Goal: Task Accomplishment & Management: Use online tool/utility

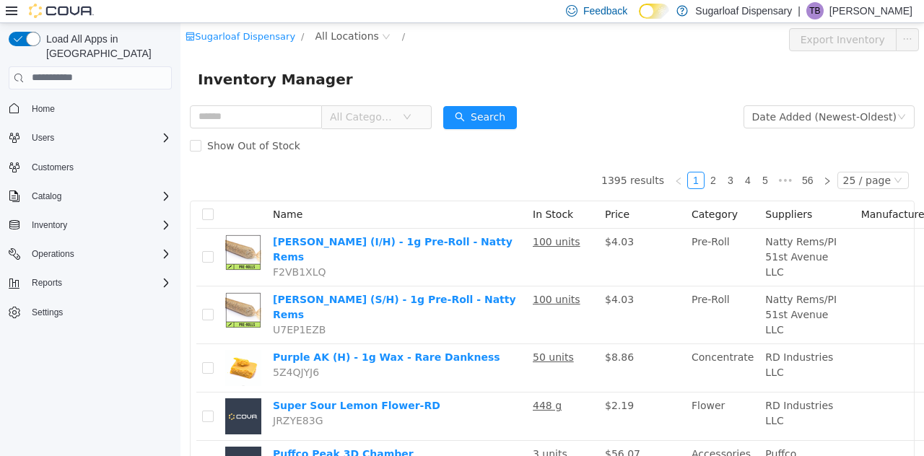
click at [228, 113] on input "text" at bounding box center [256, 116] width 132 height 23
type input "******"
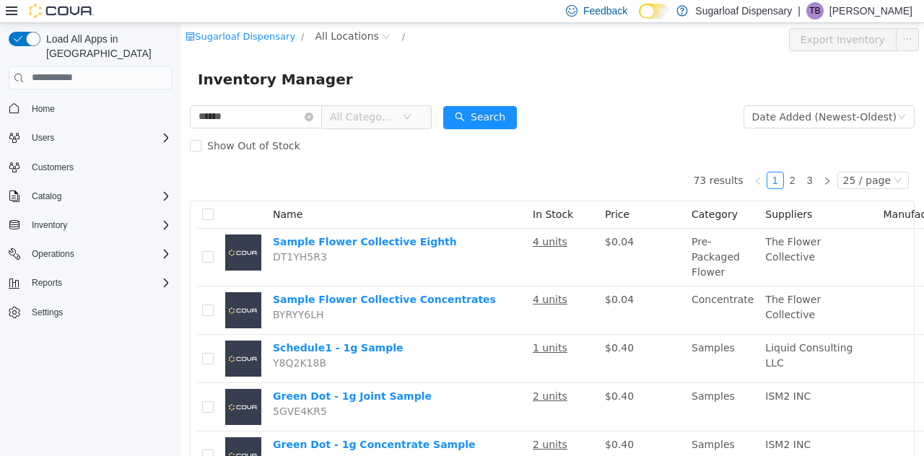
click at [382, 35] on icon "icon: close-circle" at bounding box center [386, 36] width 9 height 9
click at [359, 44] on span "All Locations" at bounding box center [353, 35] width 86 height 17
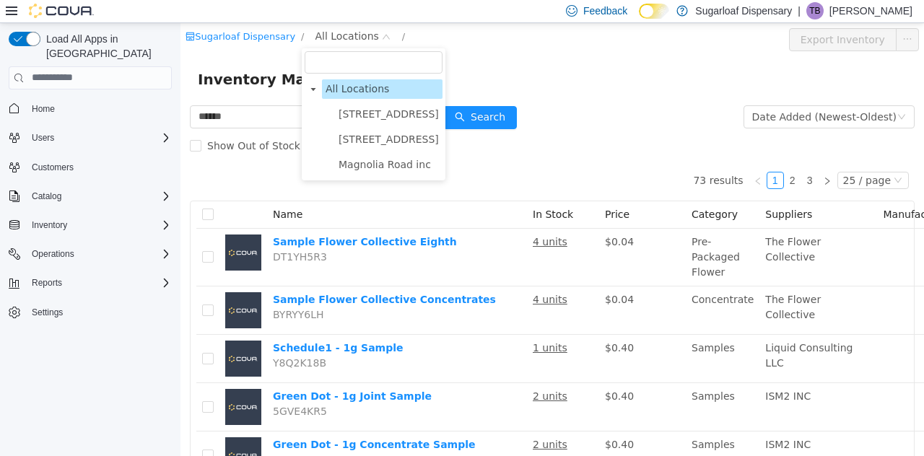
click at [396, 116] on span "[STREET_ADDRESS]" at bounding box center [389, 114] width 100 height 12
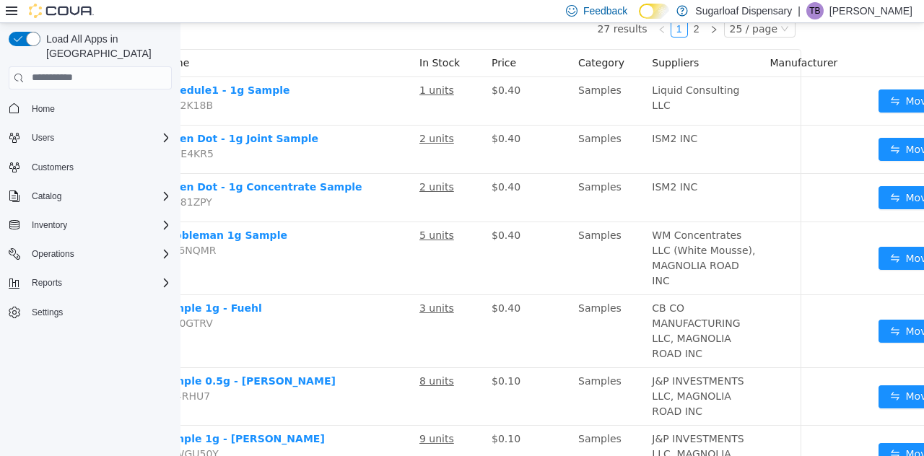
scroll to position [152, 131]
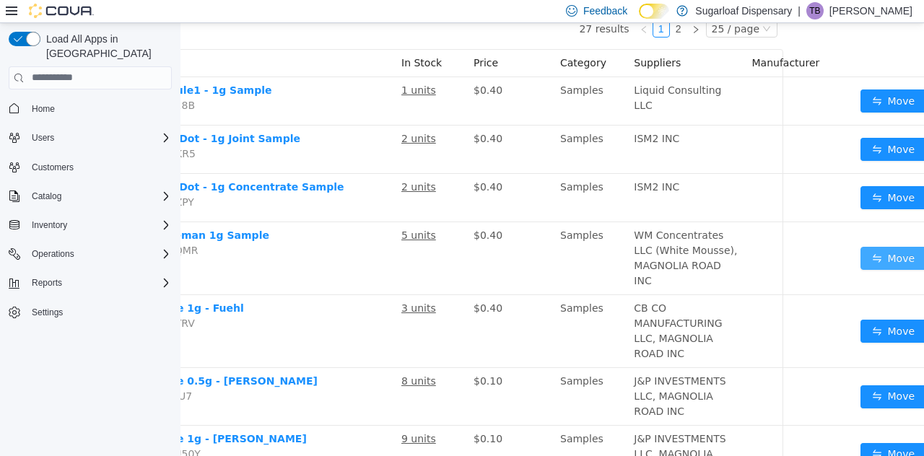
click at [864, 269] on button "Move" at bounding box center [894, 257] width 66 height 23
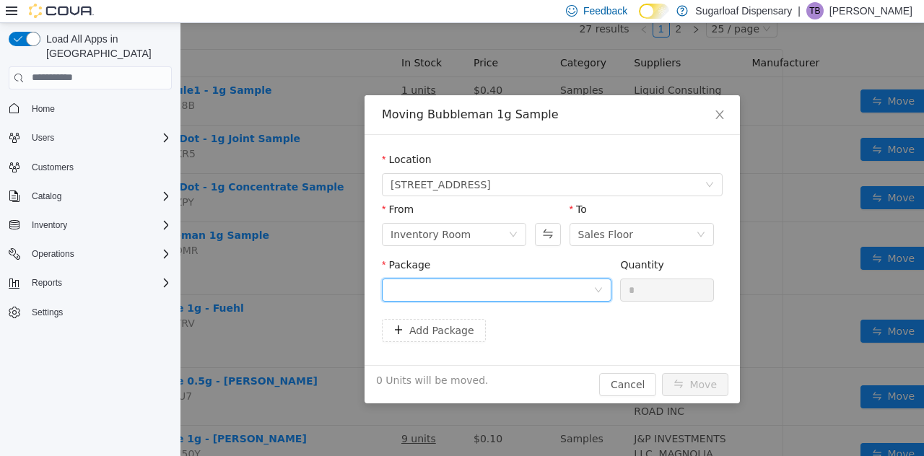
click at [599, 295] on icon "icon: down" at bounding box center [598, 290] width 9 height 10
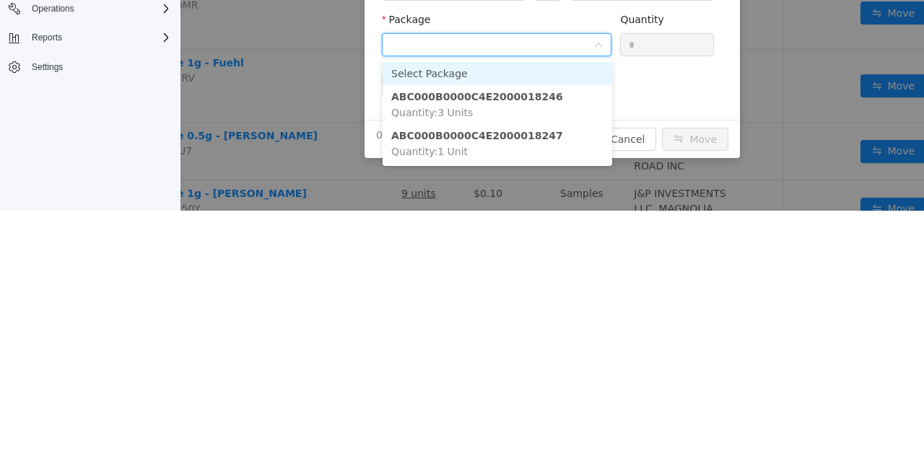
click at [504, 142] on li "ABC000B0000C4E2000018247 Quantity : 1 Unit" at bounding box center [498, 143] width 230 height 39
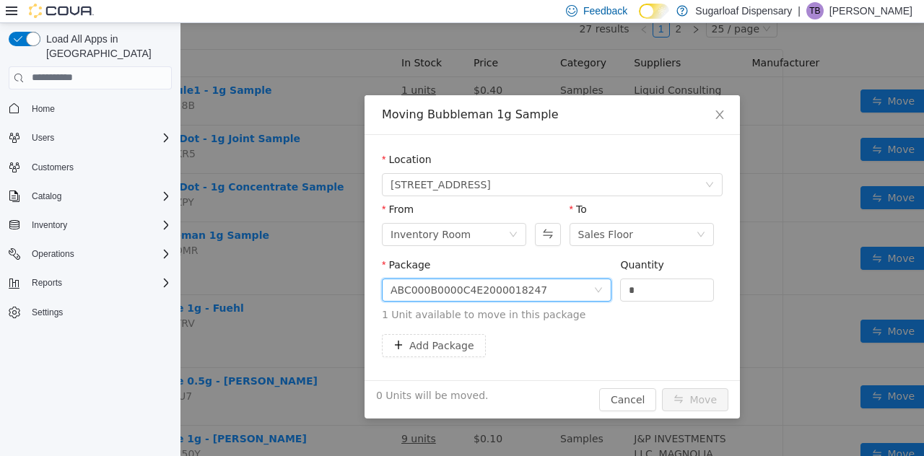
click at [665, 283] on input "*" at bounding box center [667, 290] width 92 height 22
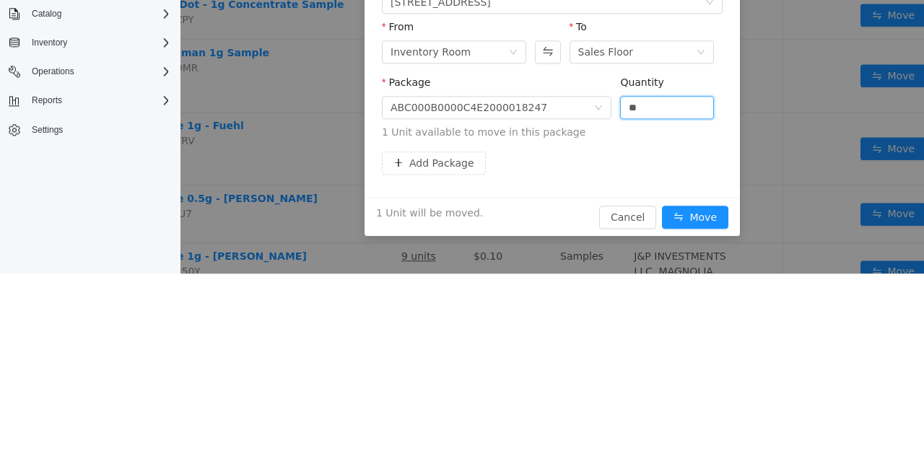
click at [664, 157] on div "Add Package" at bounding box center [552, 163] width 341 height 23
type input "*"
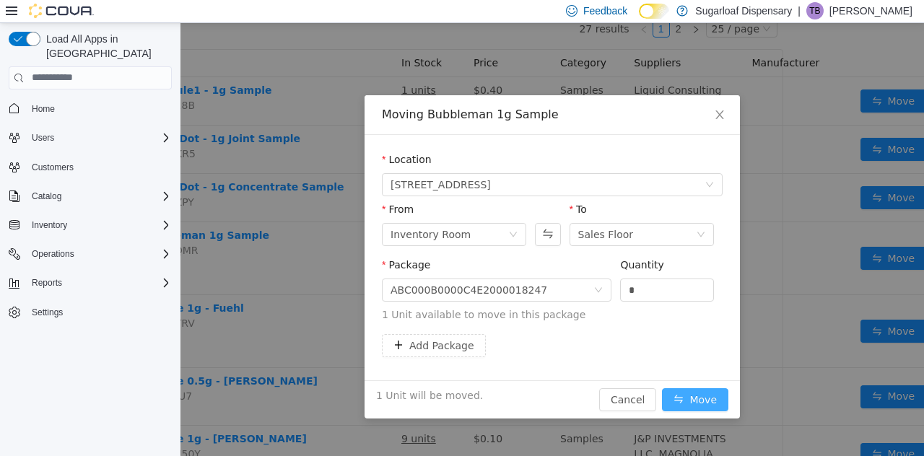
click at [712, 402] on button "Move" at bounding box center [695, 399] width 66 height 23
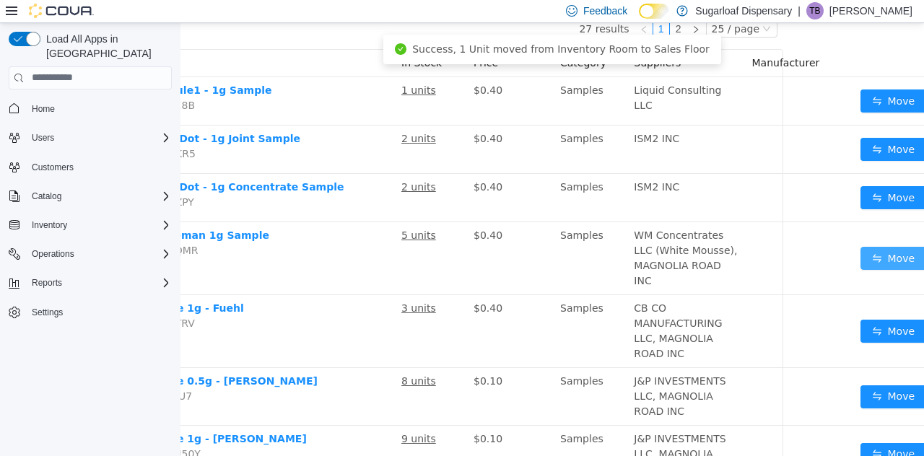
click at [861, 269] on button "Move" at bounding box center [894, 257] width 66 height 23
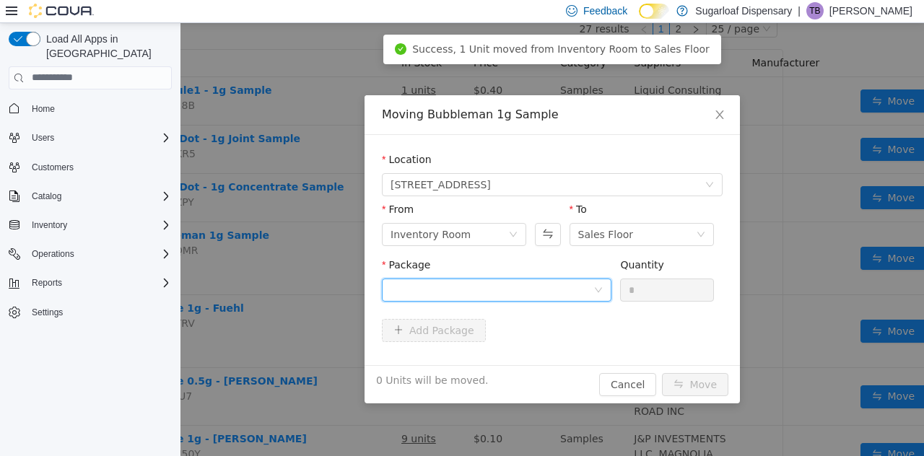
click at [573, 297] on div at bounding box center [492, 290] width 203 height 22
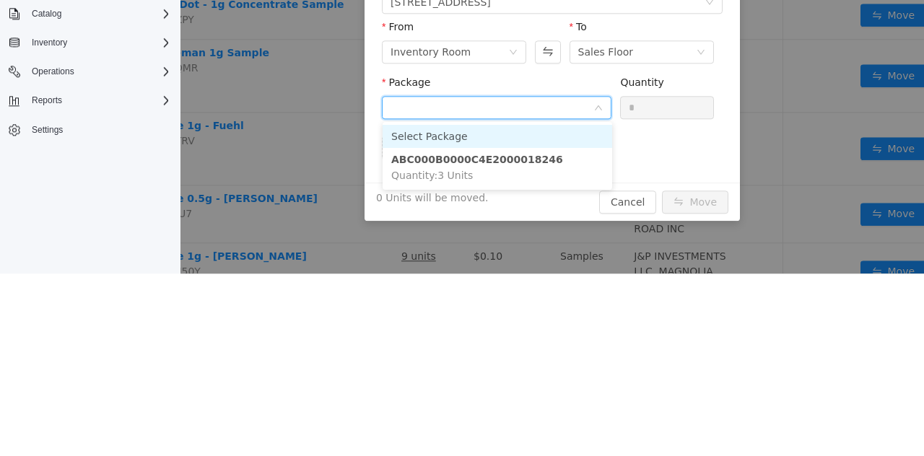
click at [536, 167] on li "ABC000B0000C4E2000018246 Quantity : 3 Units" at bounding box center [498, 167] width 230 height 39
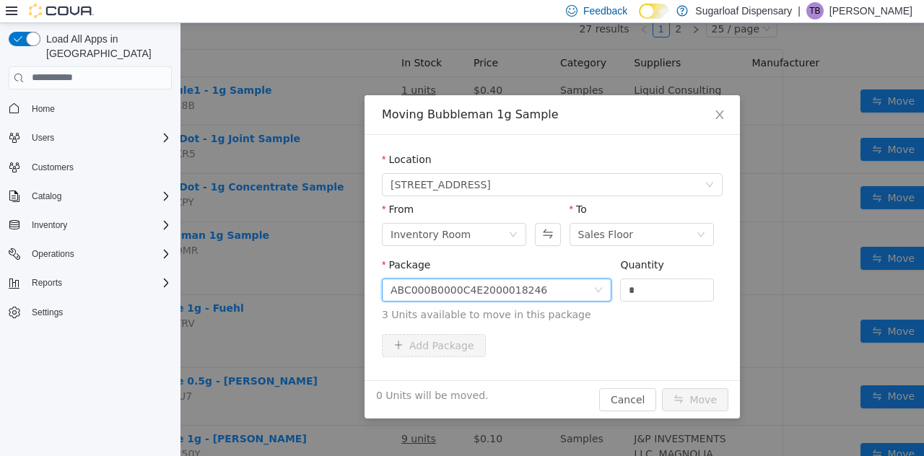
click at [664, 291] on input "*" at bounding box center [667, 290] width 92 height 22
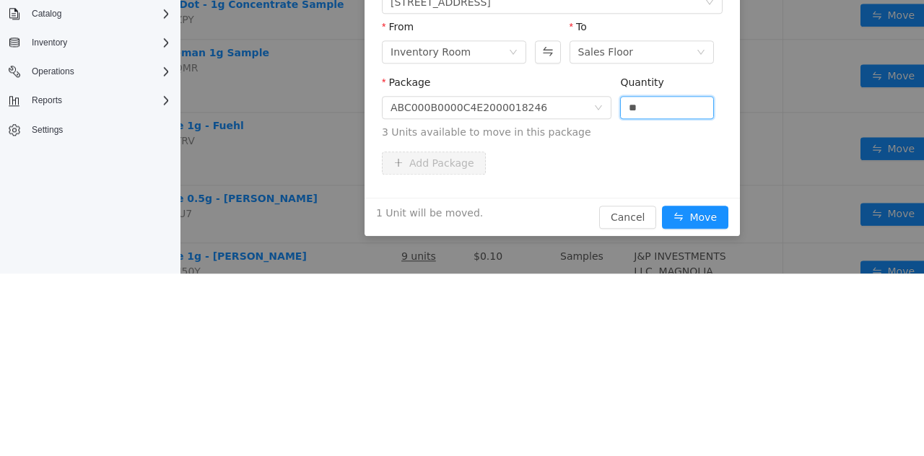
click at [630, 151] on div "Package ABC000B0000C4E2000018246 Quantity ** 3 Units available to move in this …" at bounding box center [552, 113] width 341 height 77
type input "*"
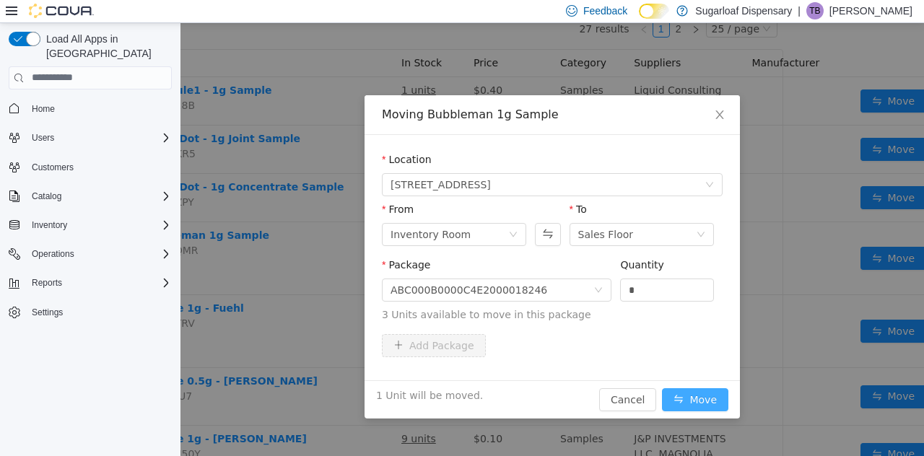
click at [699, 405] on button "Move" at bounding box center [695, 399] width 66 height 23
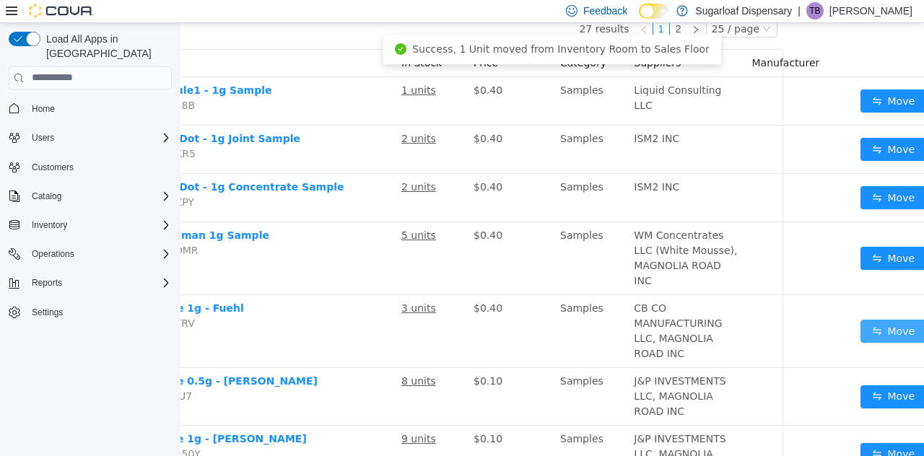
click at [861, 342] on button "Move" at bounding box center [894, 330] width 66 height 23
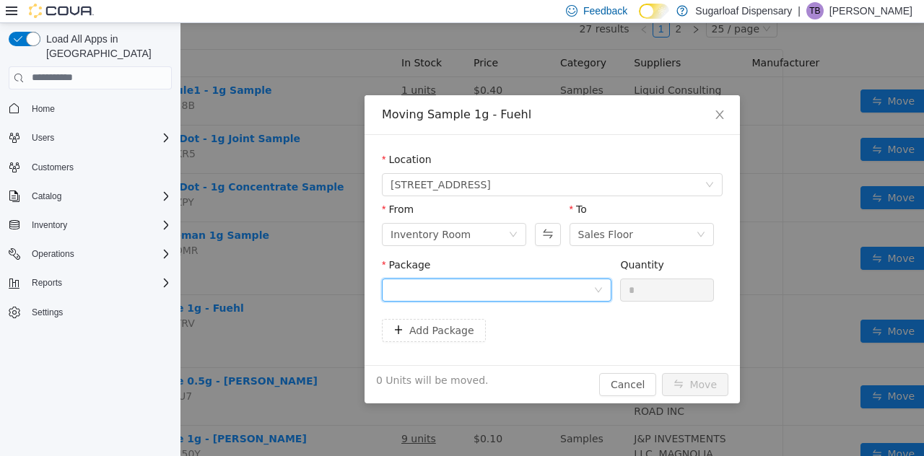
click at [595, 289] on icon "icon: down" at bounding box center [598, 289] width 9 height 9
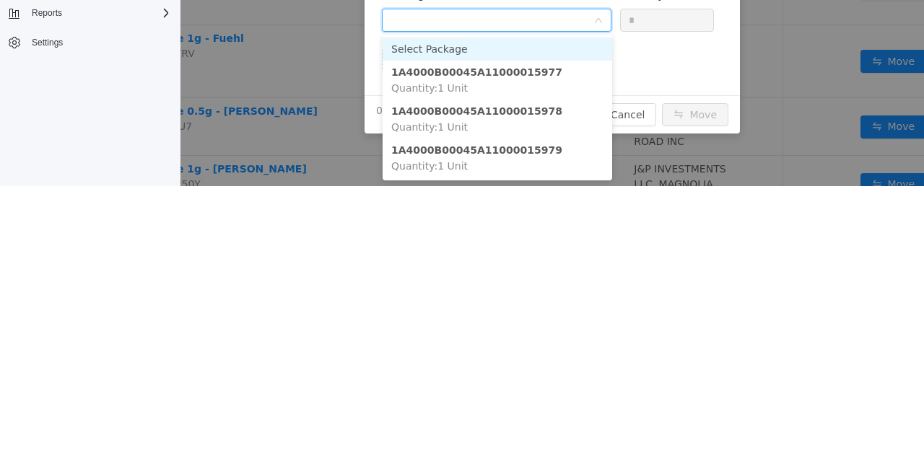
click at [542, 162] on li "1A4000B00045A11000015979 Quantity : 1 Unit" at bounding box center [498, 158] width 230 height 39
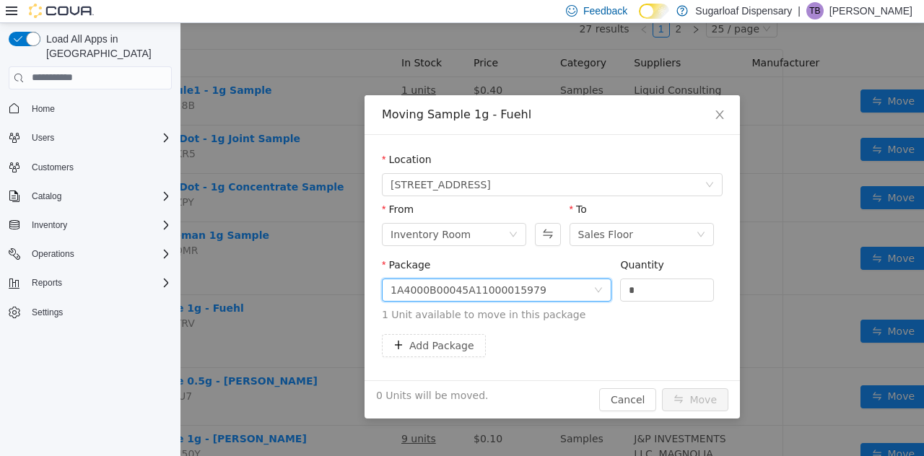
click at [668, 292] on input "*" at bounding box center [667, 290] width 92 height 22
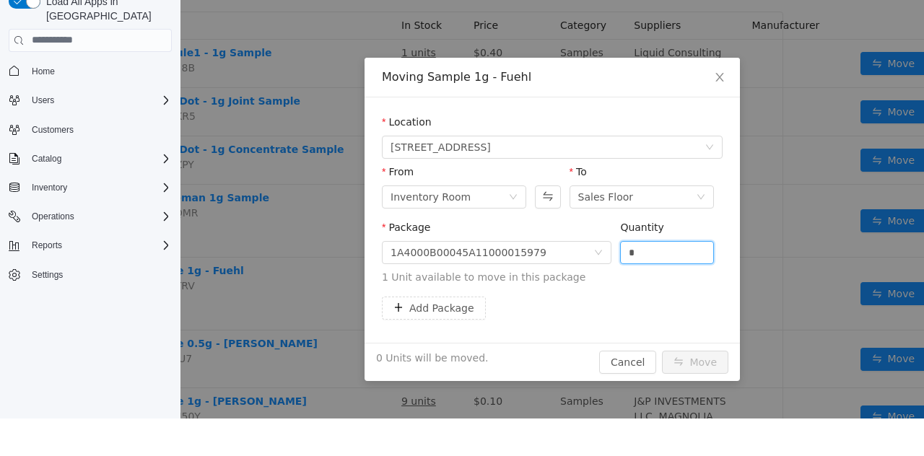
scroll to position [4, 0]
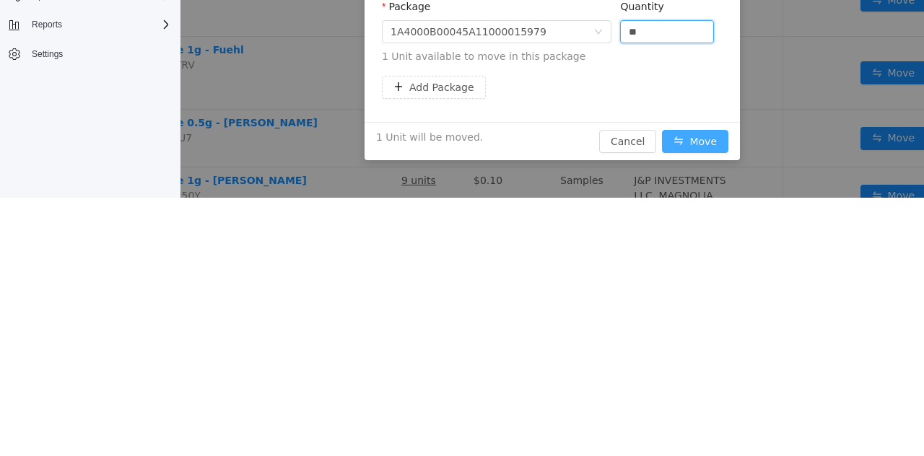
click at [714, 152] on button "Move" at bounding box center [695, 141] width 66 height 23
type input "*"
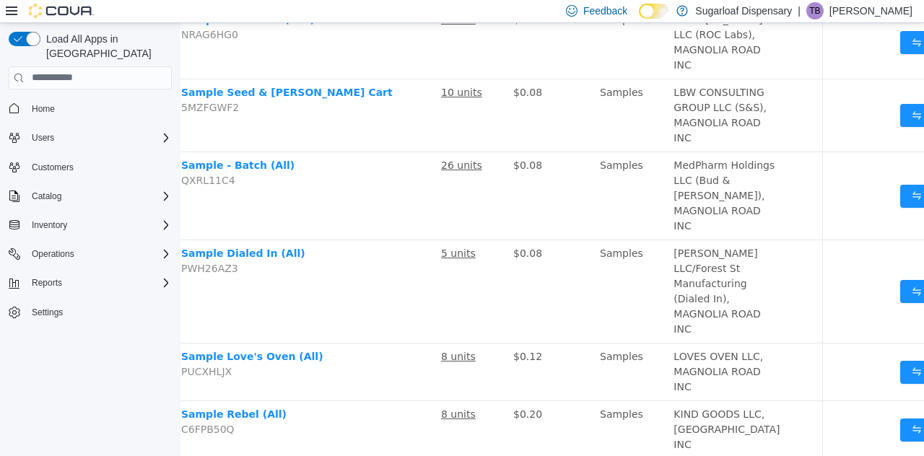
scroll to position [1334, 131]
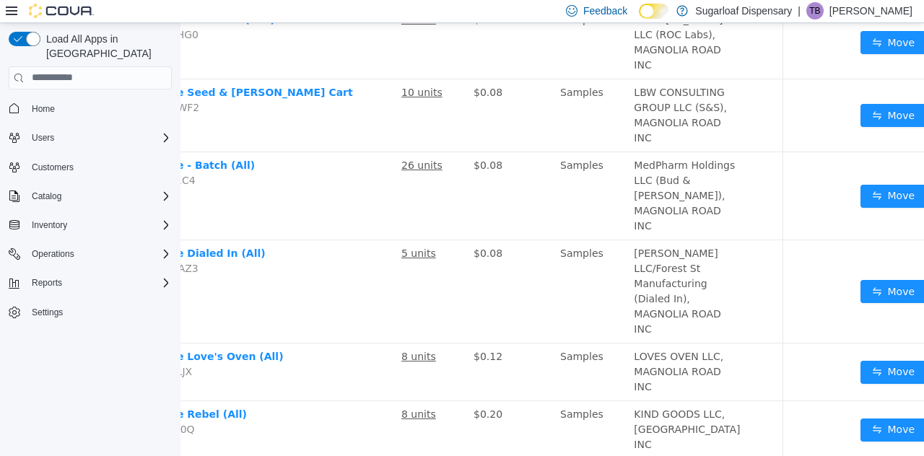
click at [855, 240] on td "Move" at bounding box center [907, 196] width 105 height 88
click at [861, 207] on button "Move" at bounding box center [894, 195] width 66 height 23
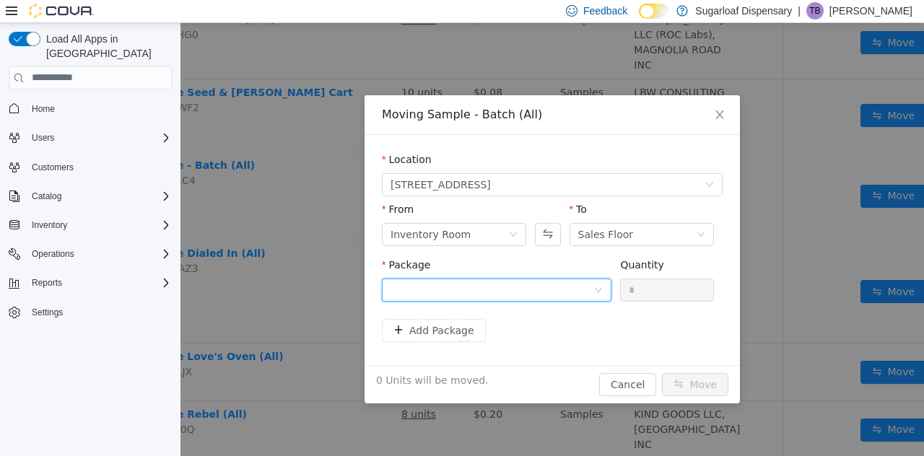
click at [609, 292] on div at bounding box center [497, 289] width 230 height 23
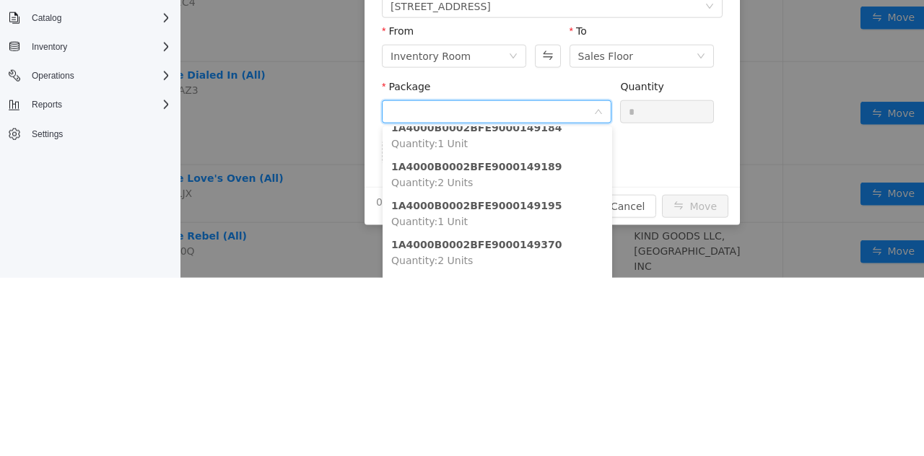
scroll to position [26, 0]
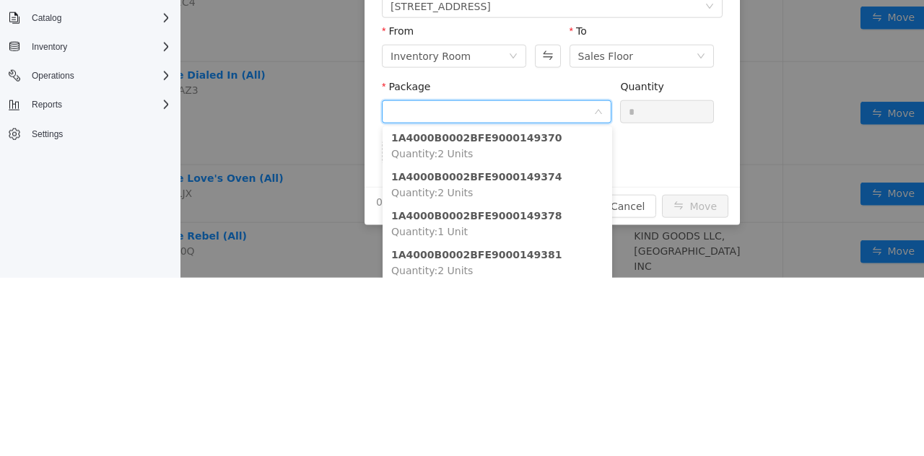
click at [527, 138] on strong "1A4000B0002BFE9000149370" at bounding box center [476, 138] width 170 height 12
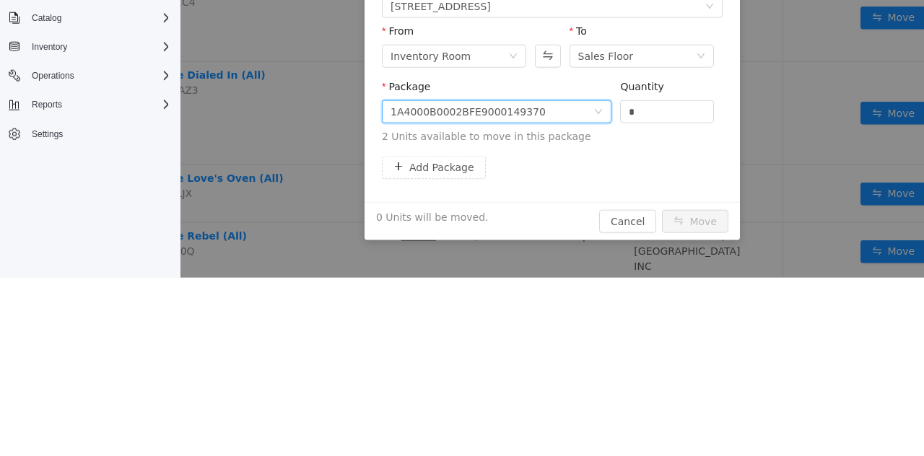
scroll to position [4, 0]
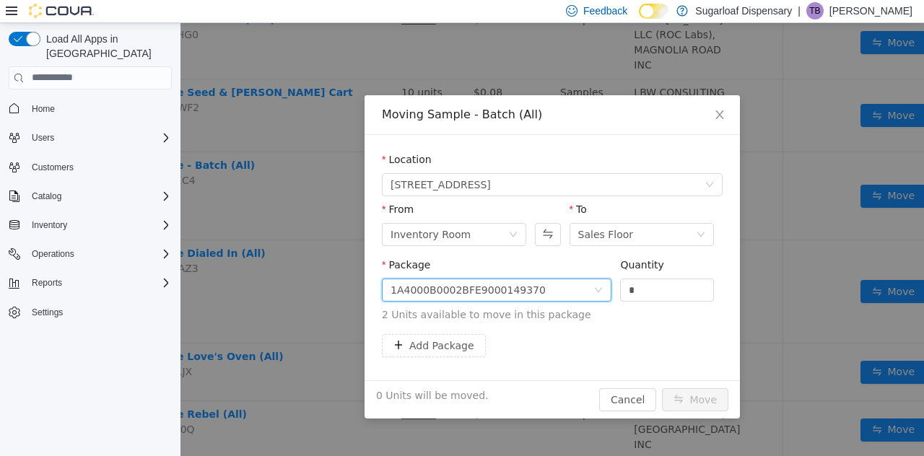
click at [656, 292] on input "*" at bounding box center [667, 290] width 92 height 22
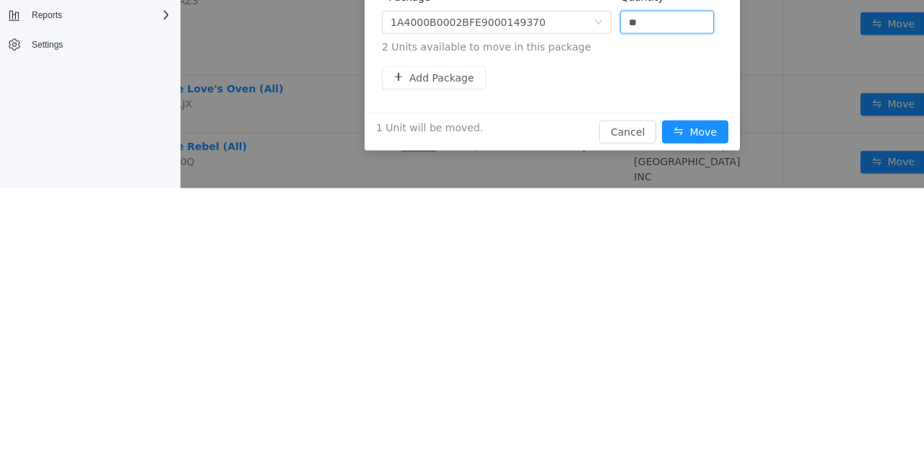
scroll to position [9, 0]
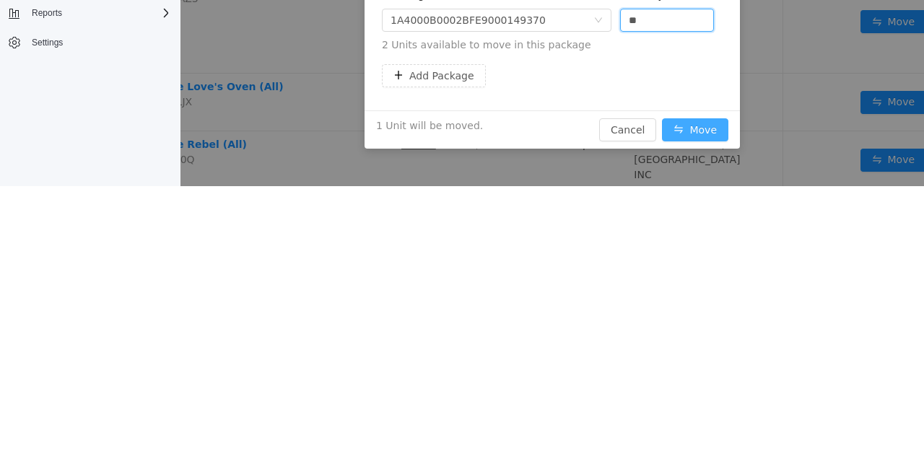
click at [697, 131] on button "Move" at bounding box center [695, 129] width 66 height 23
type input "*"
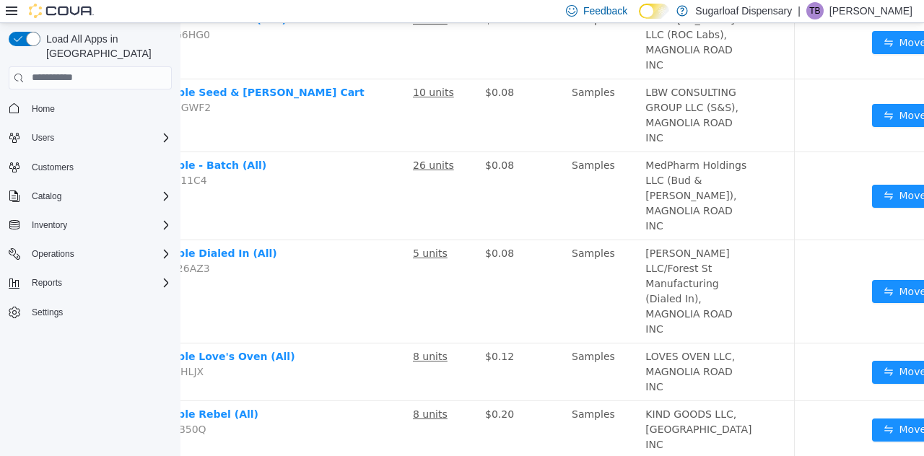
scroll to position [1334, 131]
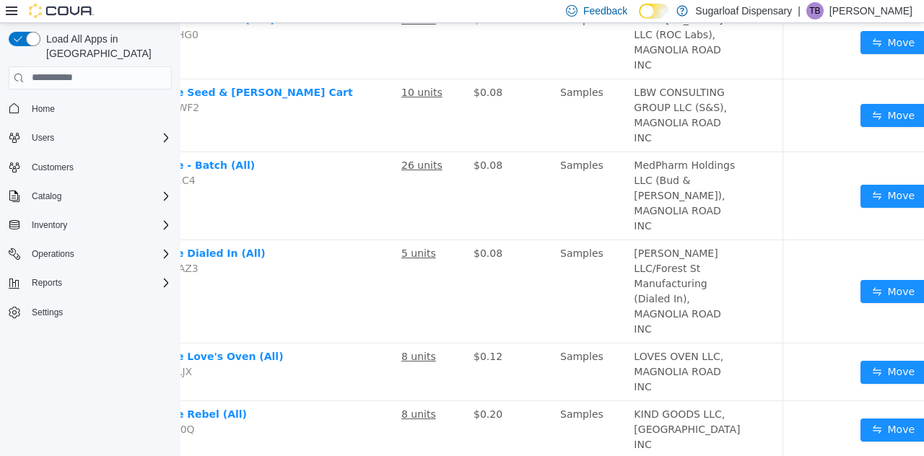
click at [861, 207] on button "Move" at bounding box center [894, 195] width 66 height 23
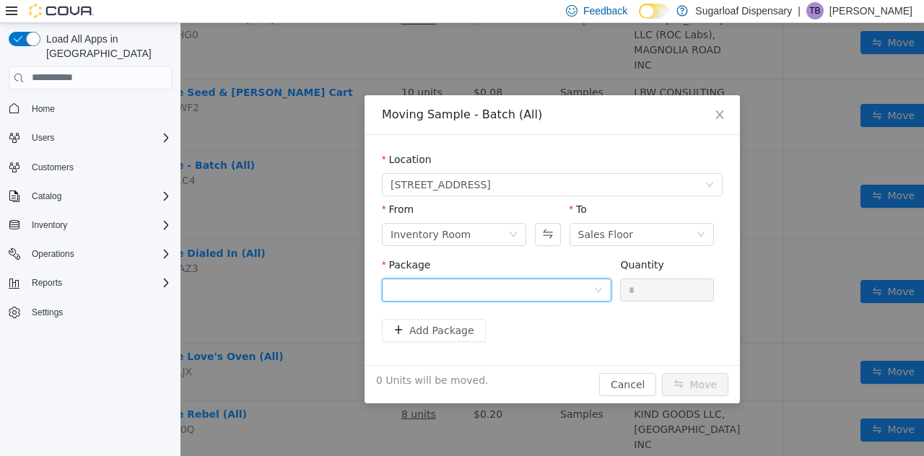
click at [599, 289] on icon "icon: down" at bounding box center [598, 289] width 9 height 9
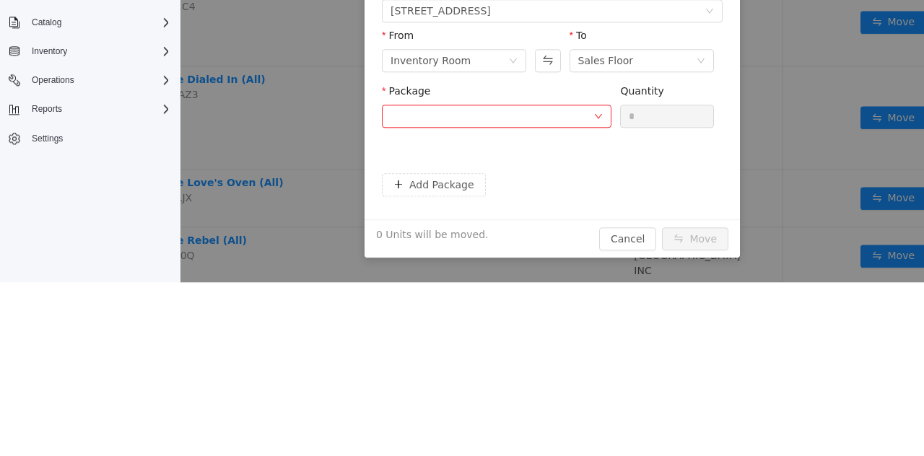
scroll to position [0, 0]
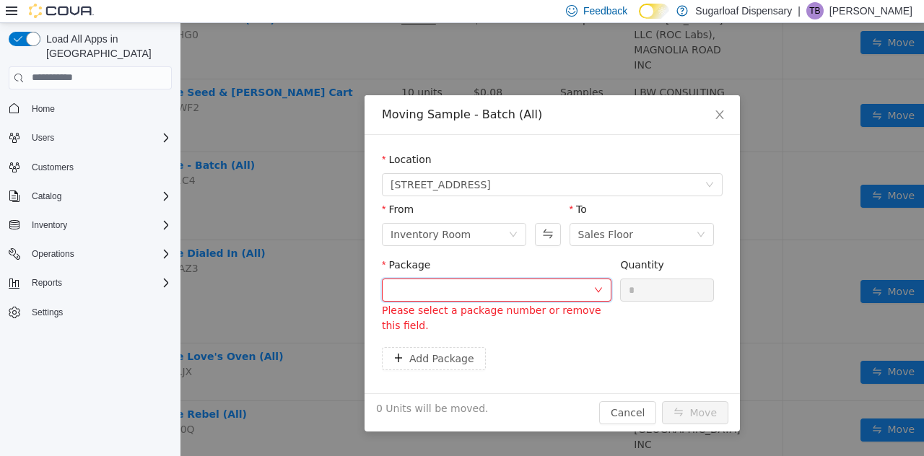
click at [595, 289] on icon "icon: down" at bounding box center [598, 289] width 9 height 9
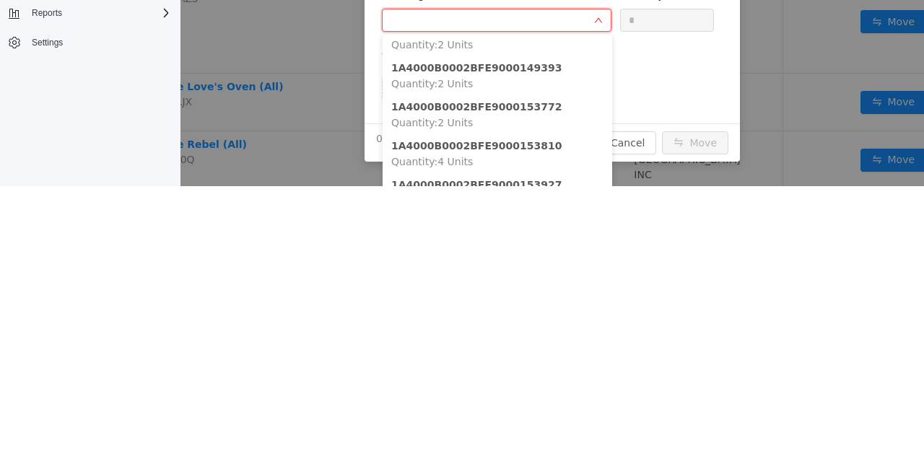
scroll to position [69, 0]
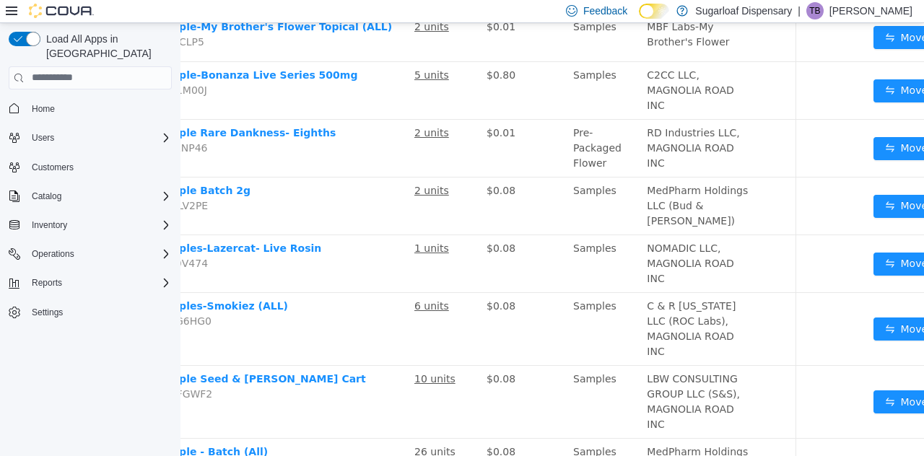
scroll to position [1047, 131]
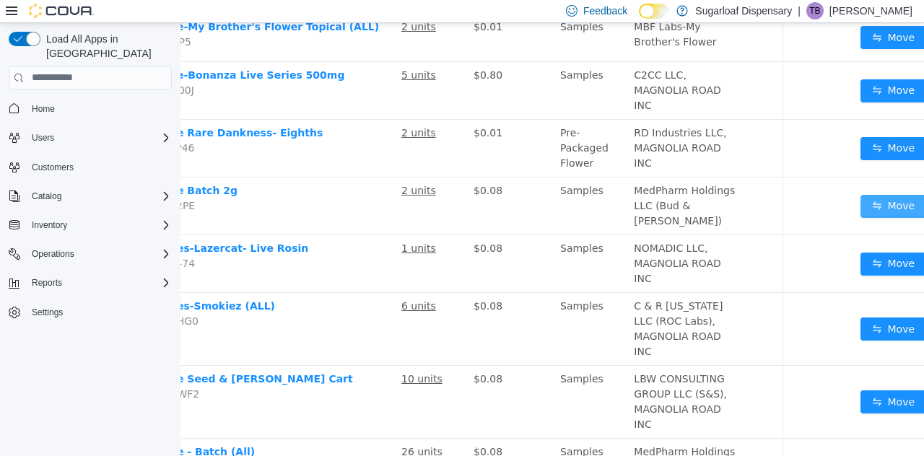
click at [861, 217] on button "Move" at bounding box center [894, 205] width 66 height 23
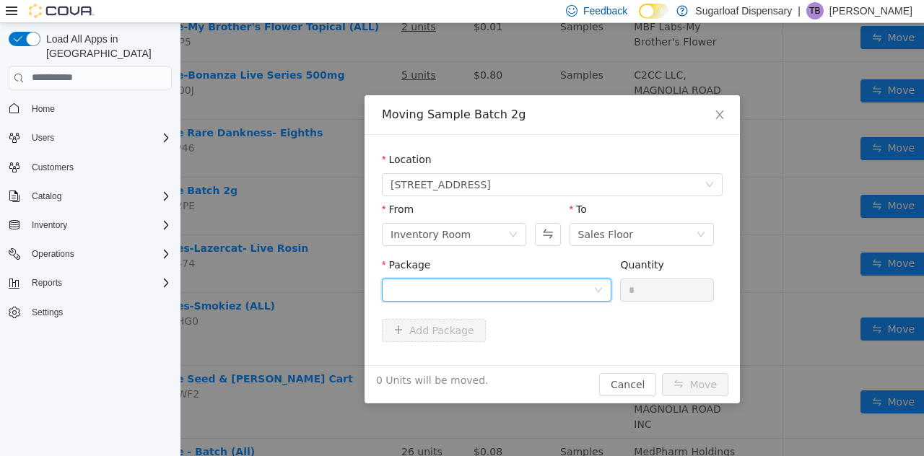
click at [598, 289] on icon "icon: down" at bounding box center [598, 289] width 7 height 5
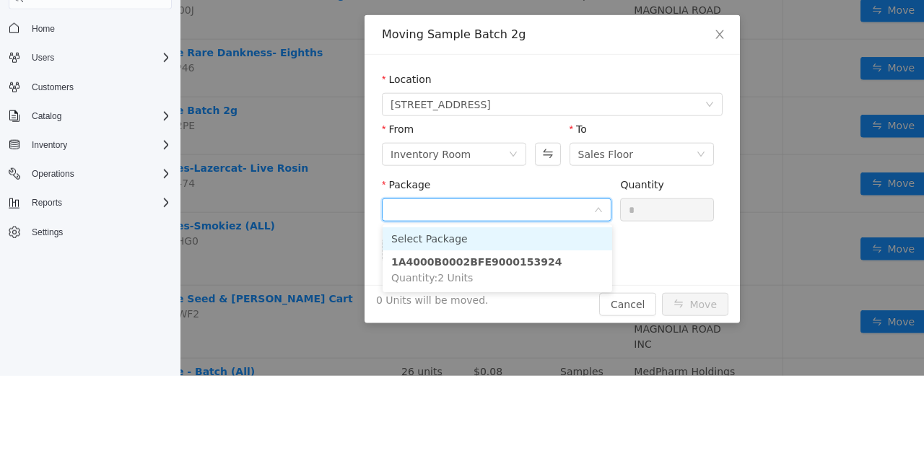
scroll to position [69, 0]
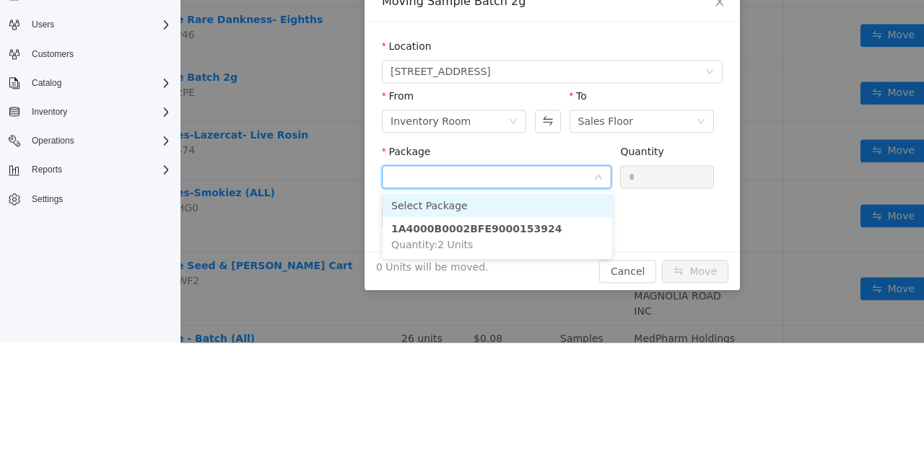
click at [541, 232] on li "1A4000B0002BFE9000153924 Quantity : 2 Units" at bounding box center [498, 236] width 230 height 39
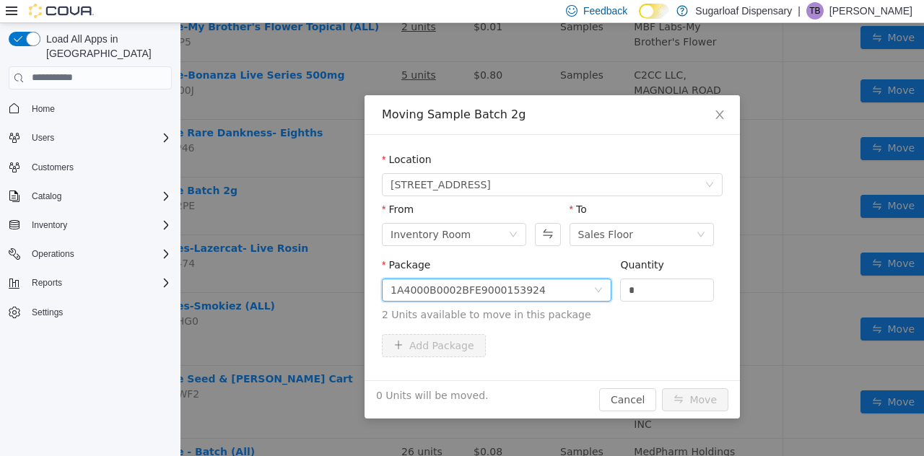
click at [656, 294] on input "*" at bounding box center [667, 290] width 92 height 22
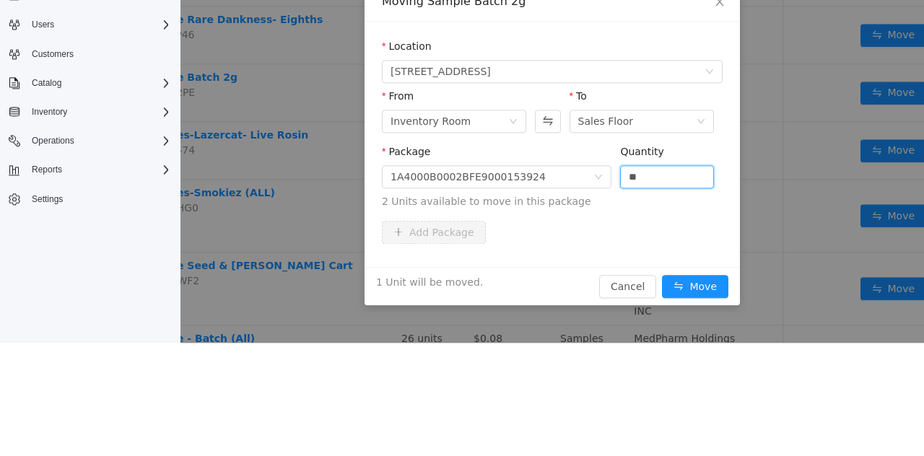
click at [617, 217] on div "Package 1A4000B0002BFE9000153924 Quantity ** 2 Units available to move in this …" at bounding box center [552, 182] width 341 height 77
type input "*"
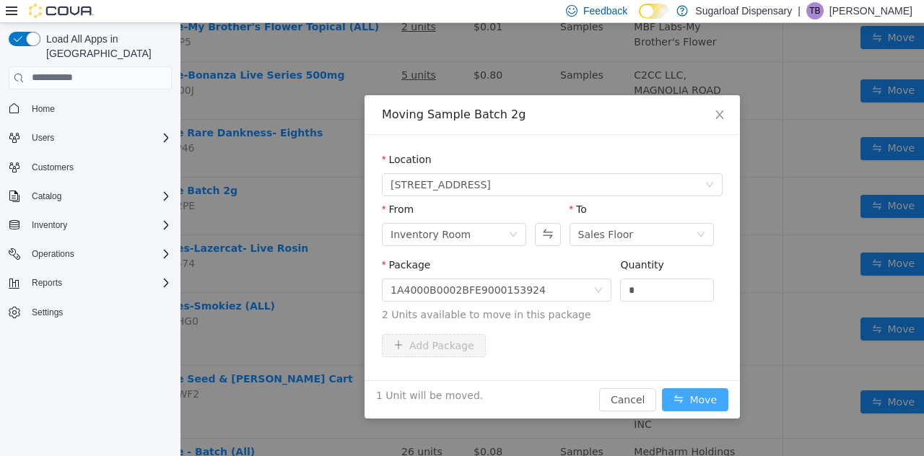
click at [703, 408] on button "Move" at bounding box center [695, 399] width 66 height 23
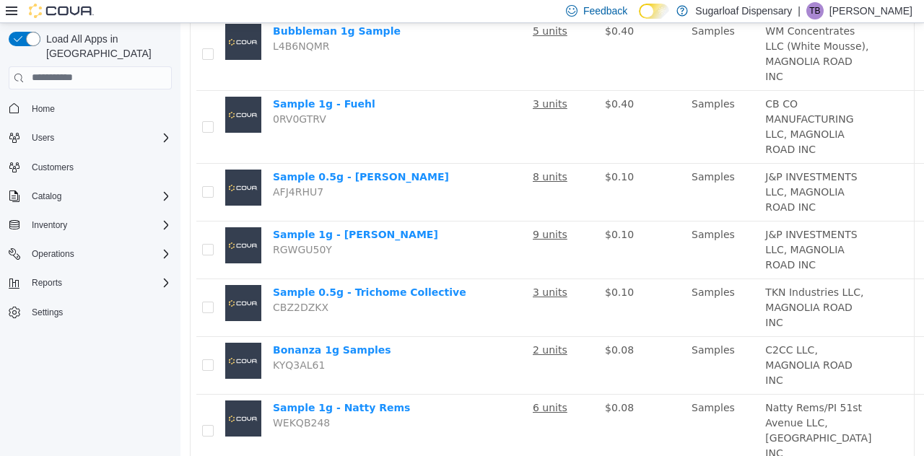
scroll to position [0, 0]
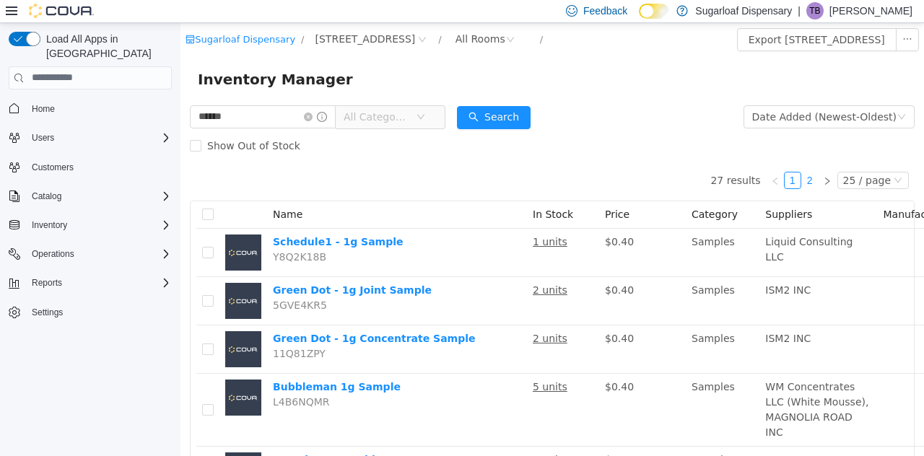
click at [818, 173] on link "2" at bounding box center [810, 180] width 16 height 16
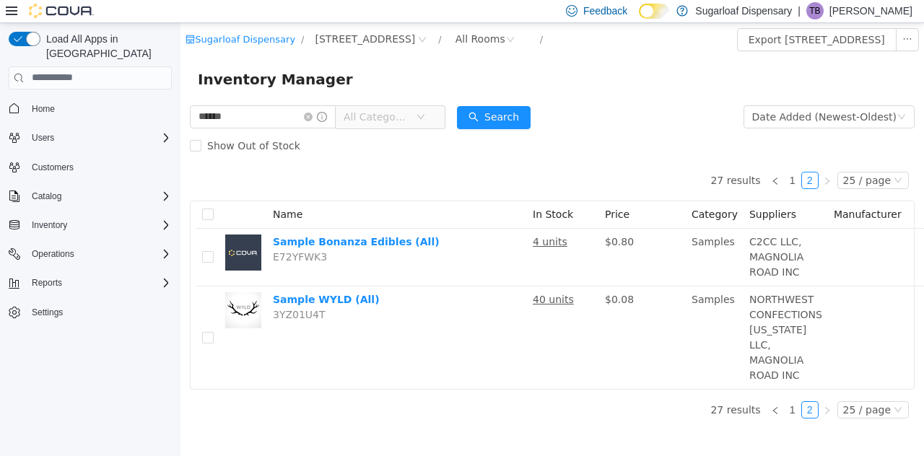
click at [489, 311] on td "Sample WYLD (All) 3YZ01U4T" at bounding box center [397, 337] width 260 height 103
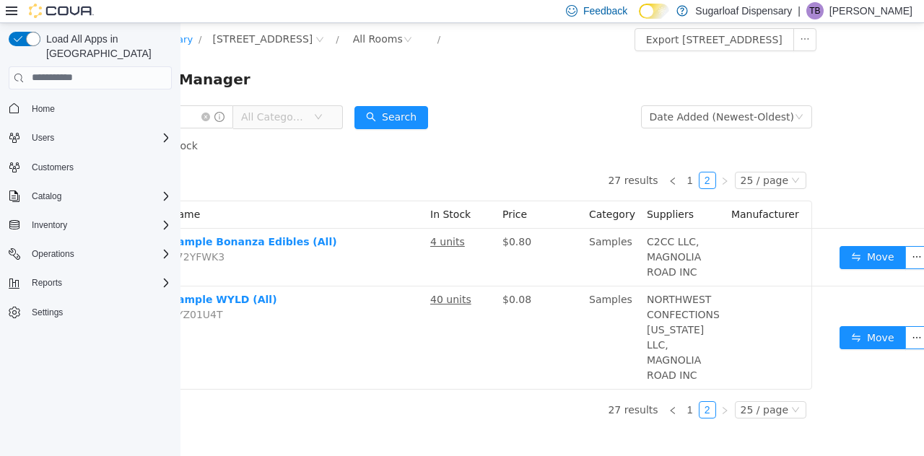
click at [854, 343] on button "Move" at bounding box center [873, 337] width 66 height 23
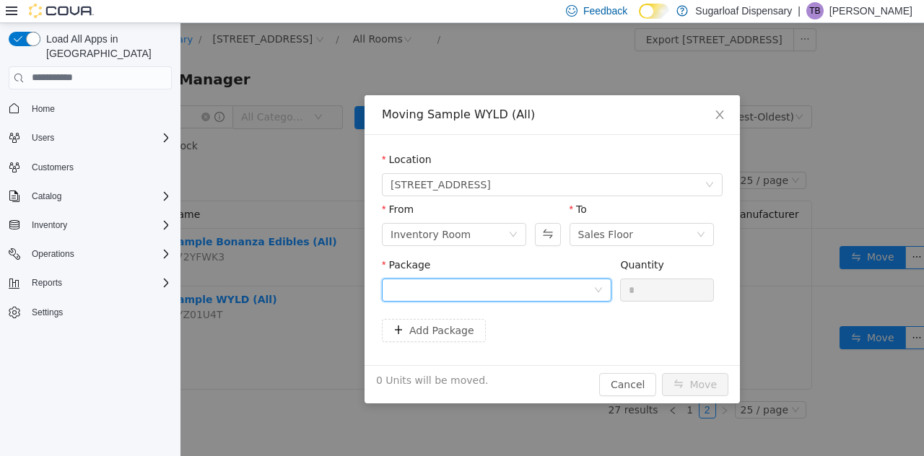
click at [597, 292] on icon "icon: down" at bounding box center [598, 289] width 9 height 9
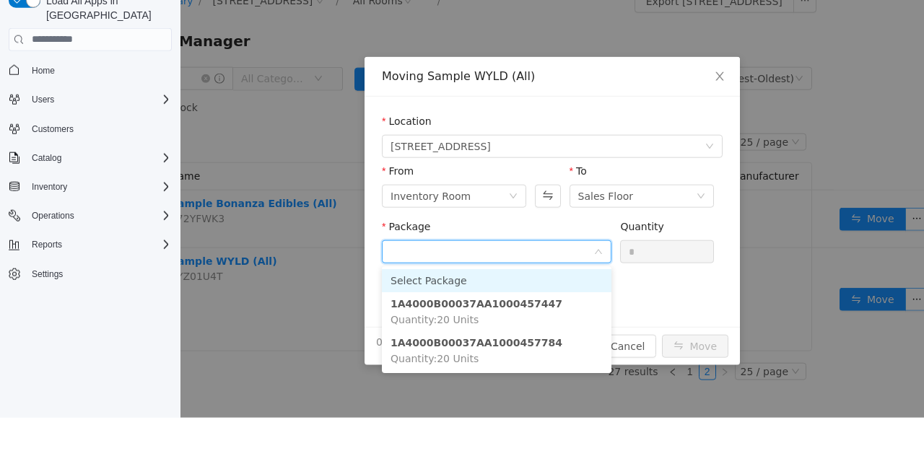
scroll to position [69, 0]
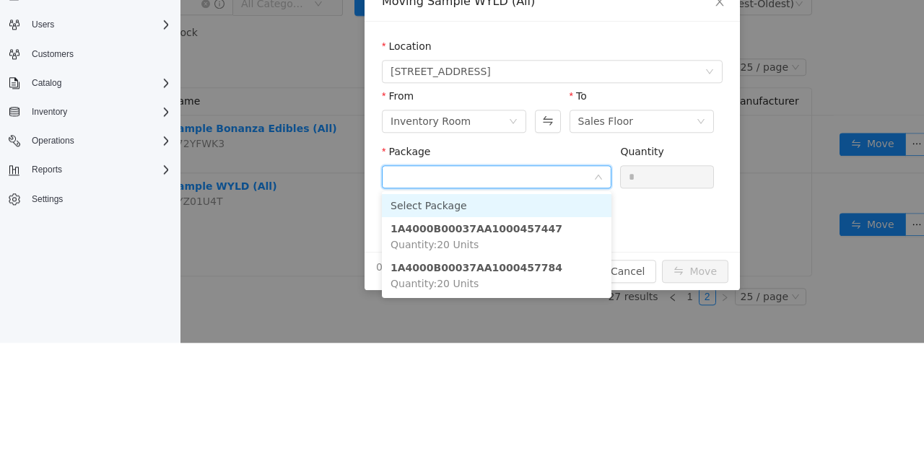
click at [559, 222] on li "1A4000B00037AA1000457447 Quantity : 20 Units" at bounding box center [497, 236] width 230 height 39
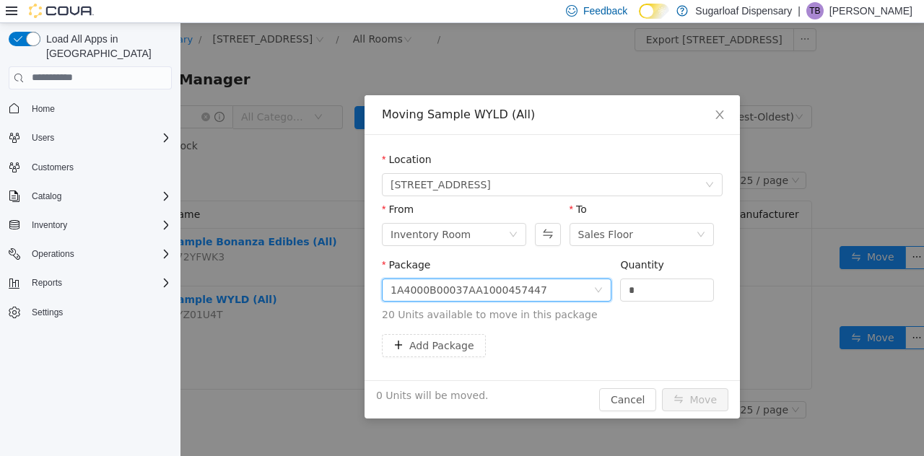
click at [660, 287] on input "*" at bounding box center [667, 290] width 92 height 22
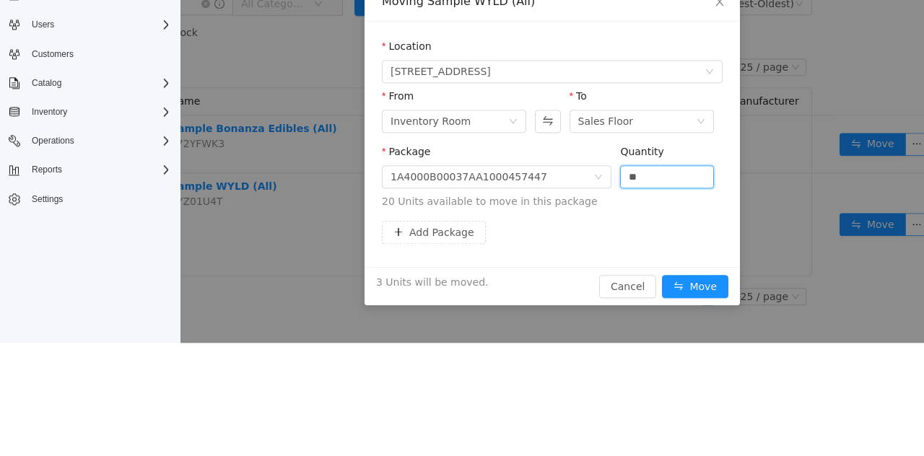
click at [677, 219] on div "Package 1A4000B00037AA1000457447 Quantity ** 20 Units available to move in this…" at bounding box center [552, 182] width 341 height 77
type input "*"
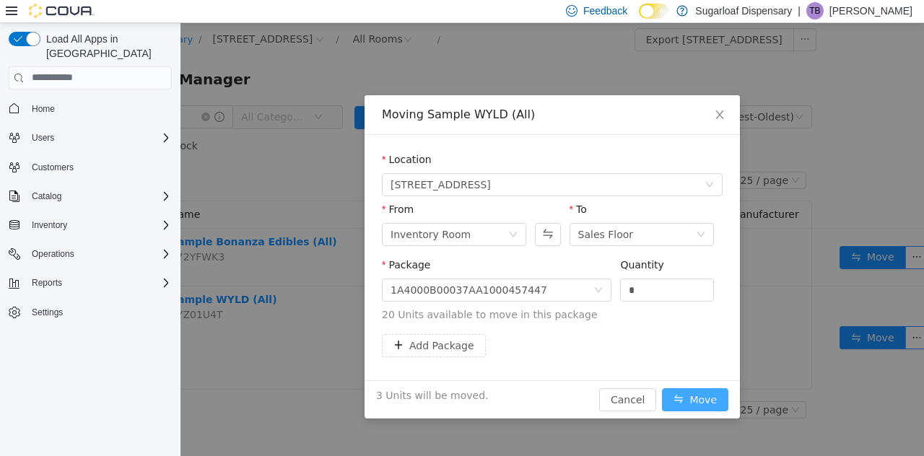
click at [708, 401] on button "Move" at bounding box center [695, 399] width 66 height 23
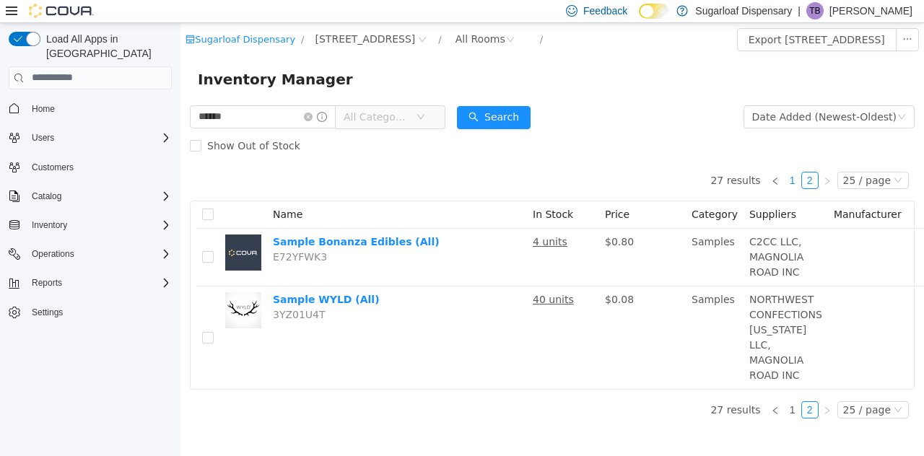
click at [789, 186] on li "1" at bounding box center [792, 179] width 17 height 17
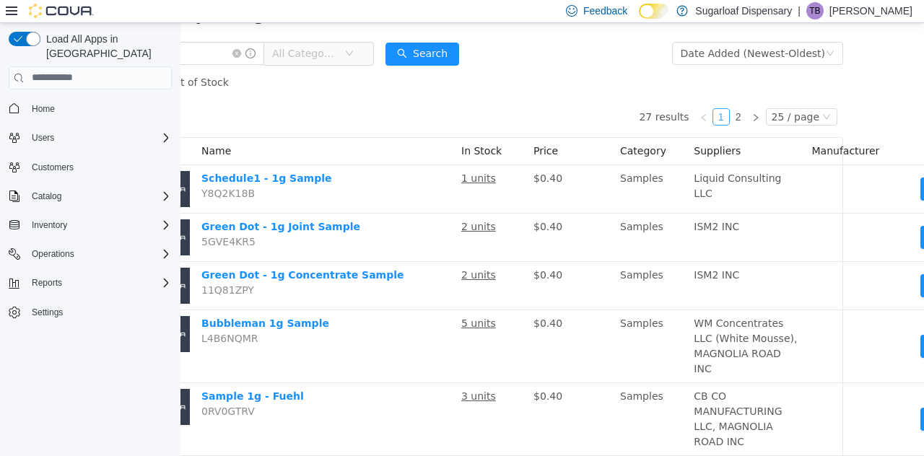
scroll to position [64, 131]
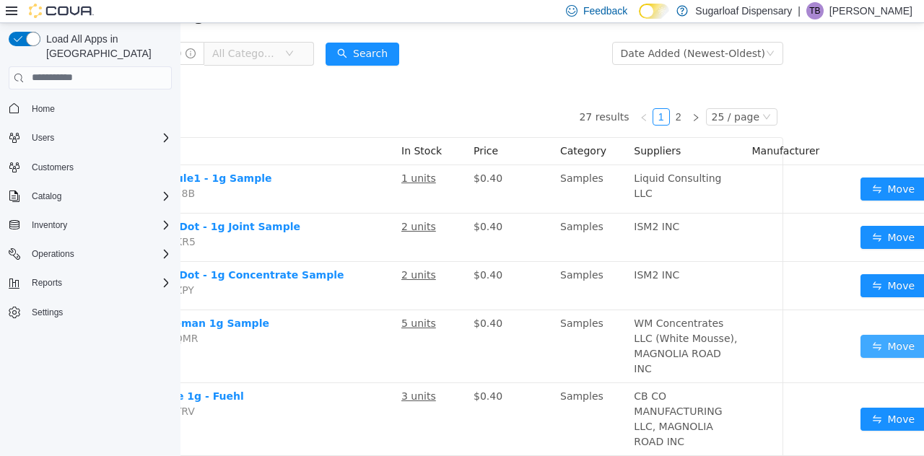
click at [863, 357] on button "Move" at bounding box center [894, 345] width 66 height 23
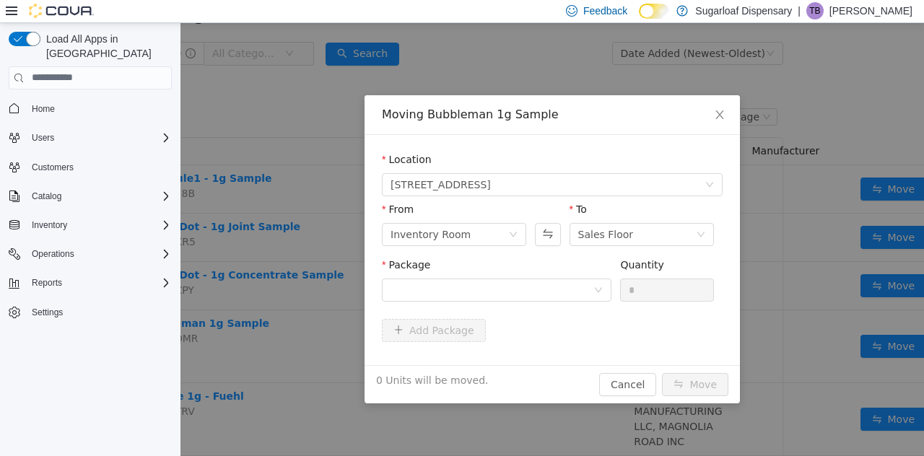
click at [599, 266] on div "Package" at bounding box center [497, 267] width 230 height 21
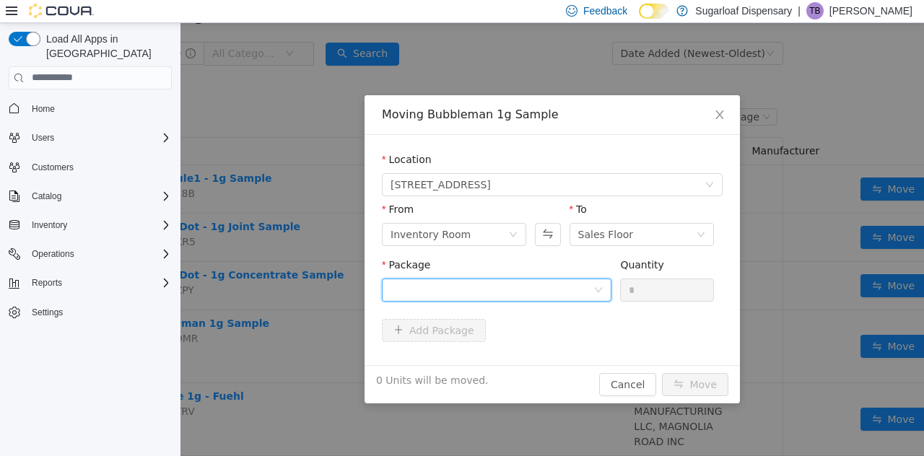
click at [601, 291] on icon "icon: down" at bounding box center [598, 289] width 9 height 9
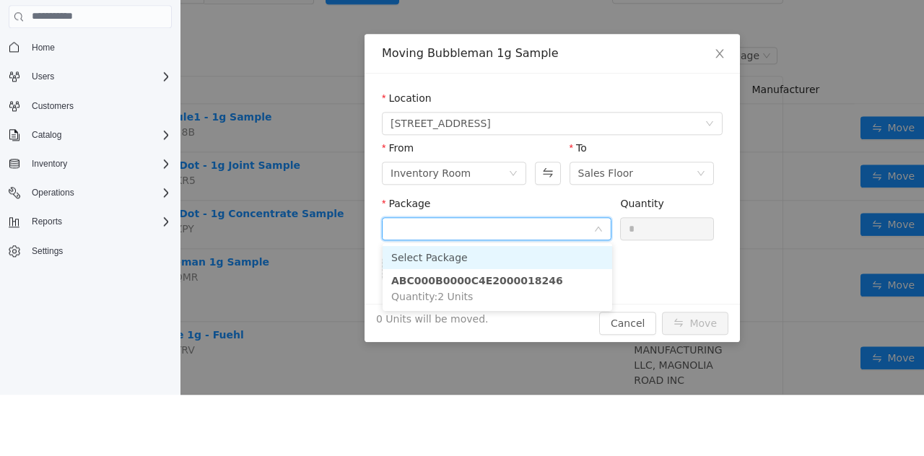
scroll to position [69, 0]
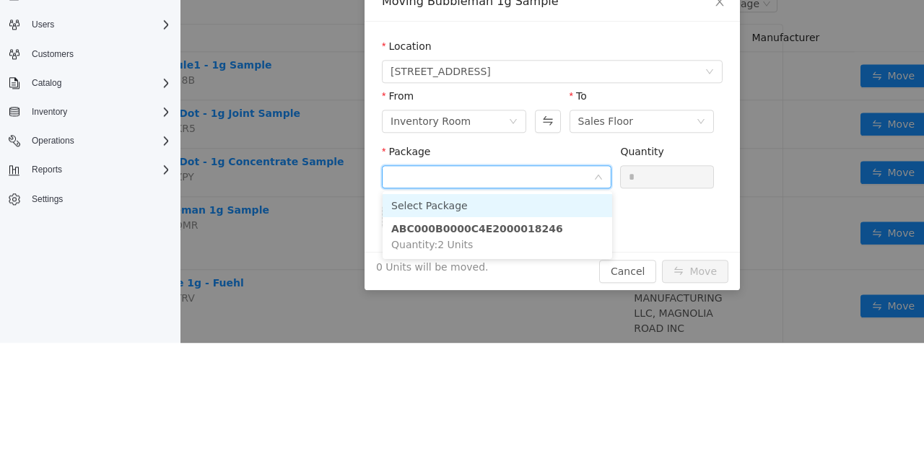
click at [544, 233] on li "ABC000B0000C4E2000018246 Quantity : 2 Units" at bounding box center [498, 236] width 230 height 39
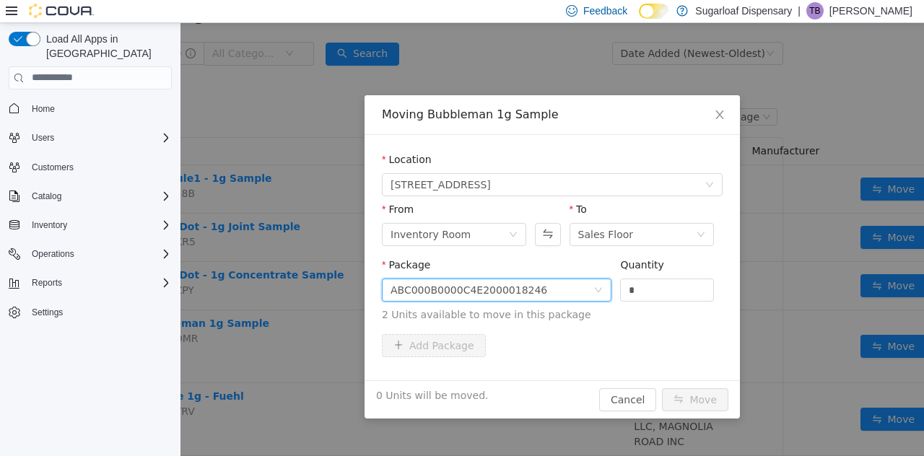
click at [666, 292] on input "*" at bounding box center [667, 290] width 92 height 22
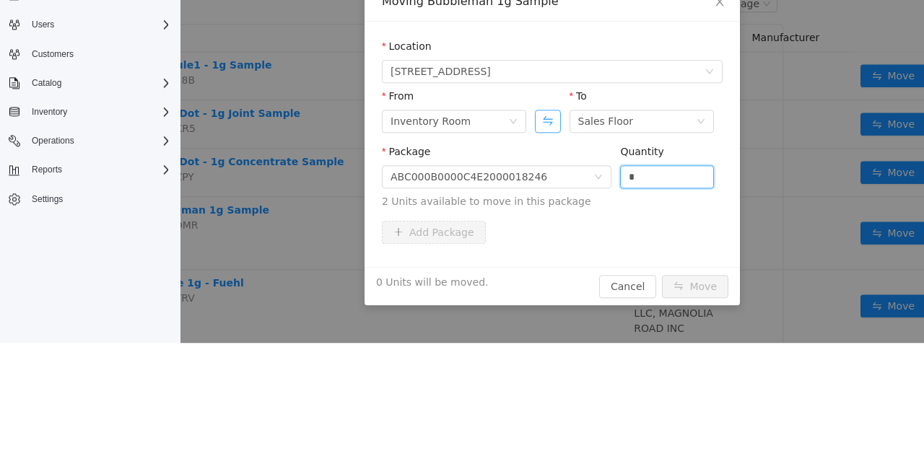
click at [549, 125] on button "Swap" at bounding box center [547, 121] width 25 height 23
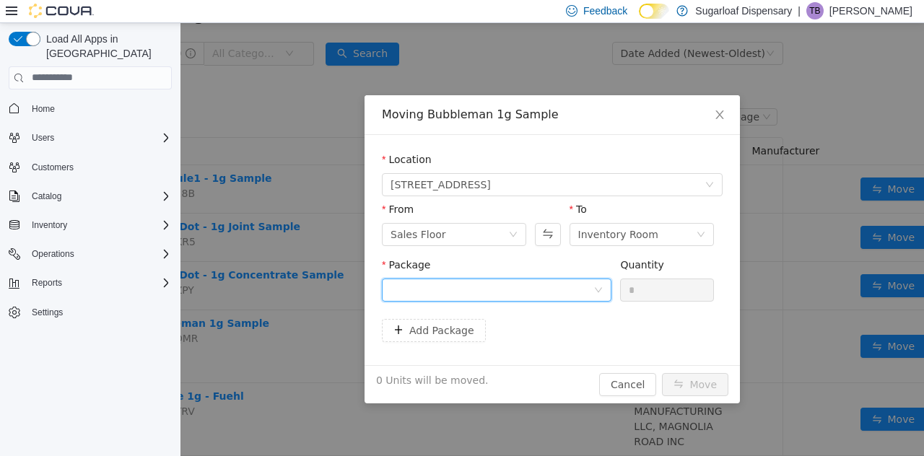
click at [578, 295] on div at bounding box center [492, 290] width 203 height 22
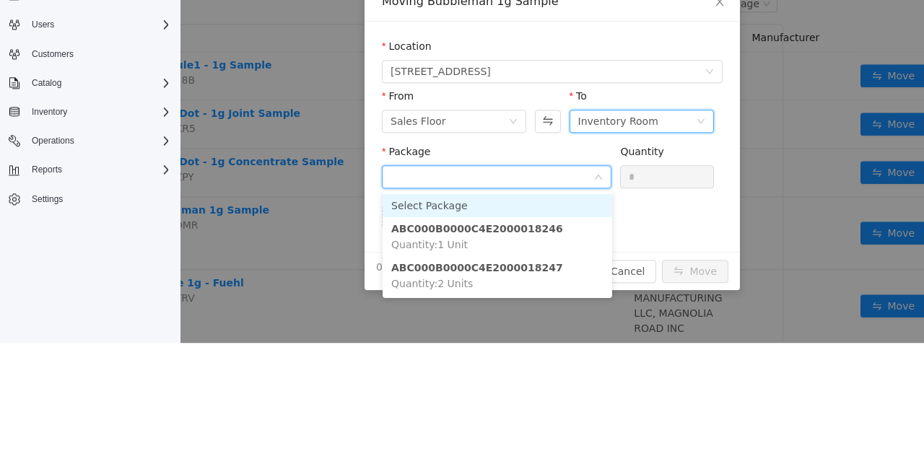
click at [673, 111] on div "Inventory Room" at bounding box center [637, 121] width 118 height 22
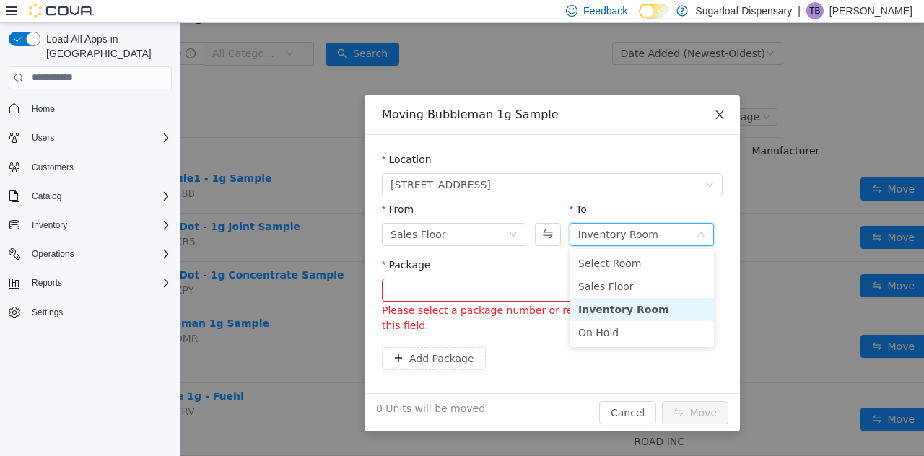
click at [721, 117] on icon "icon: close" at bounding box center [720, 114] width 12 height 12
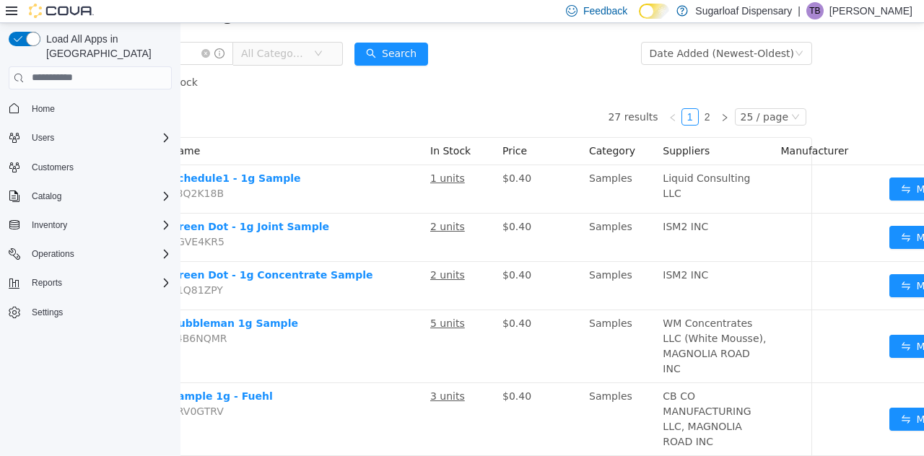
scroll to position [64, 111]
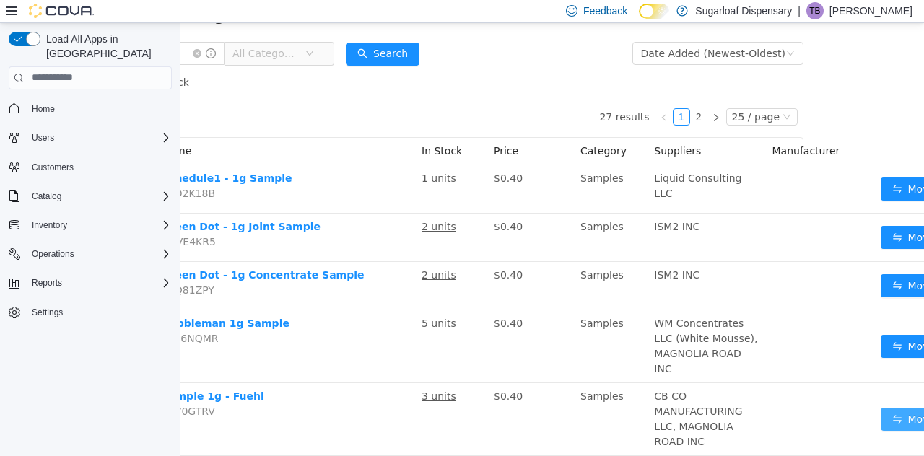
click at [881, 430] on button "Move" at bounding box center [914, 418] width 66 height 23
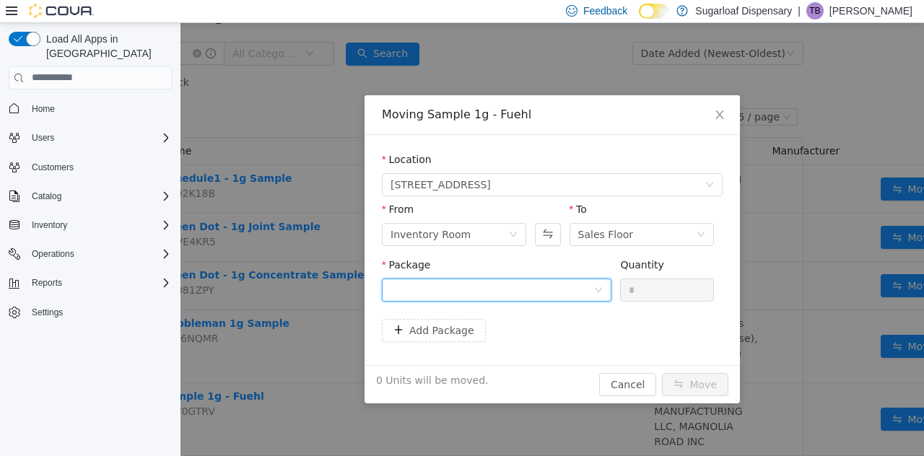
click at [597, 286] on icon "icon: down" at bounding box center [598, 289] width 9 height 9
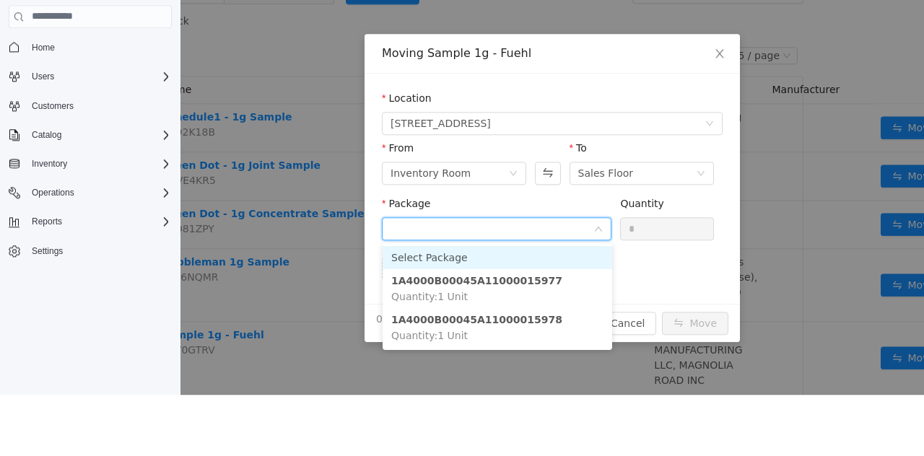
scroll to position [69, 0]
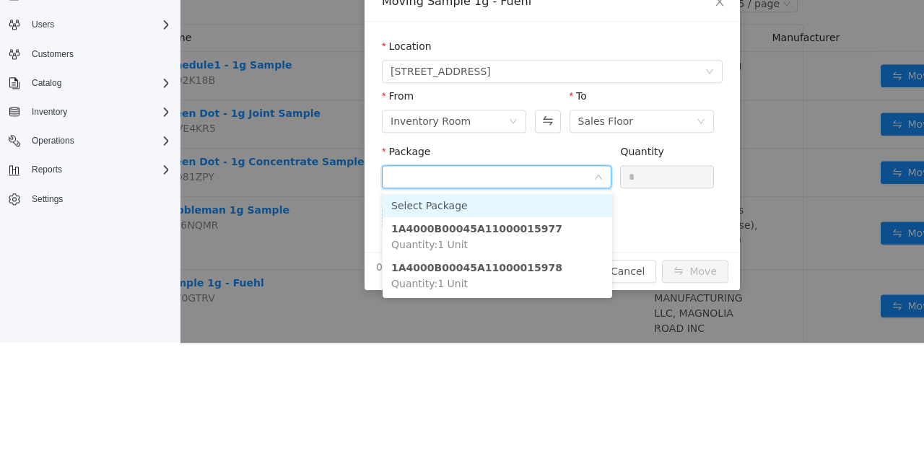
click at [545, 231] on li "1A4000B00045A11000015977 Quantity : 1 Unit" at bounding box center [498, 236] width 230 height 39
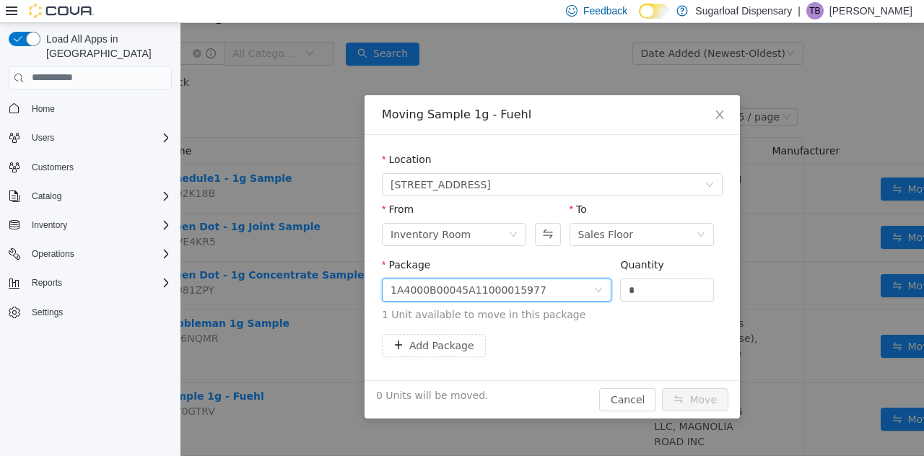
click at [664, 292] on input "*" at bounding box center [667, 290] width 92 height 22
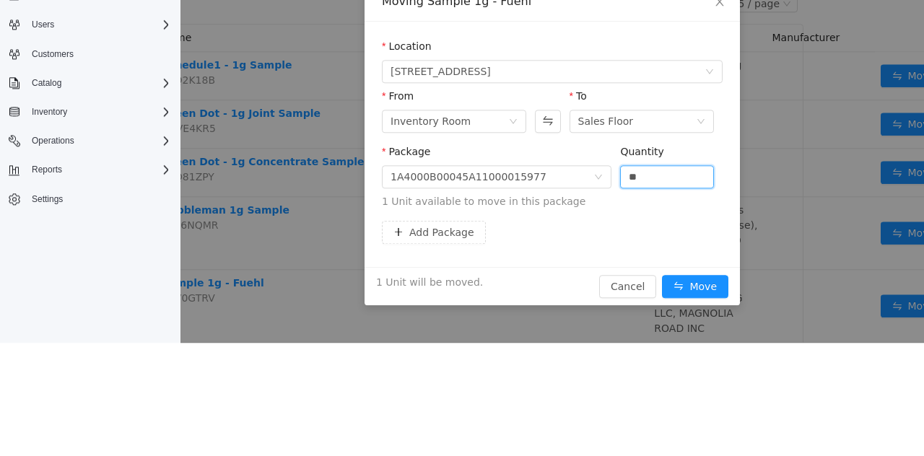
click at [644, 222] on div "Add Package" at bounding box center [552, 232] width 341 height 23
type input "*"
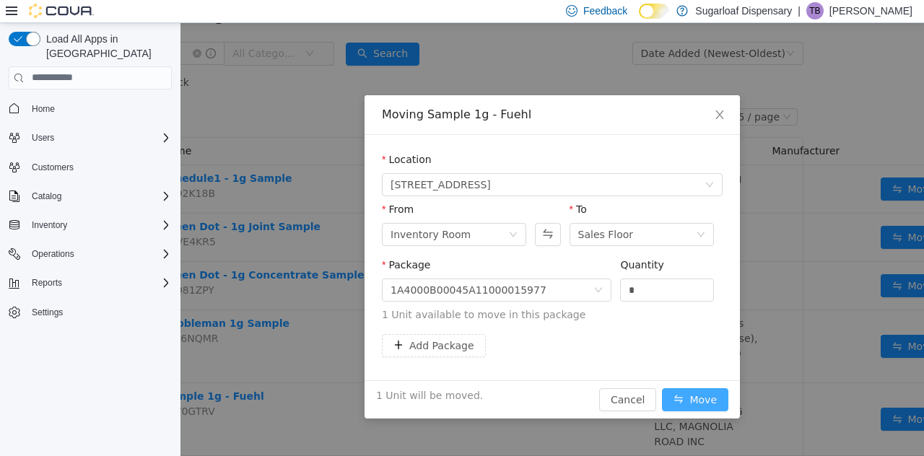
click at [705, 403] on button "Move" at bounding box center [695, 399] width 66 height 23
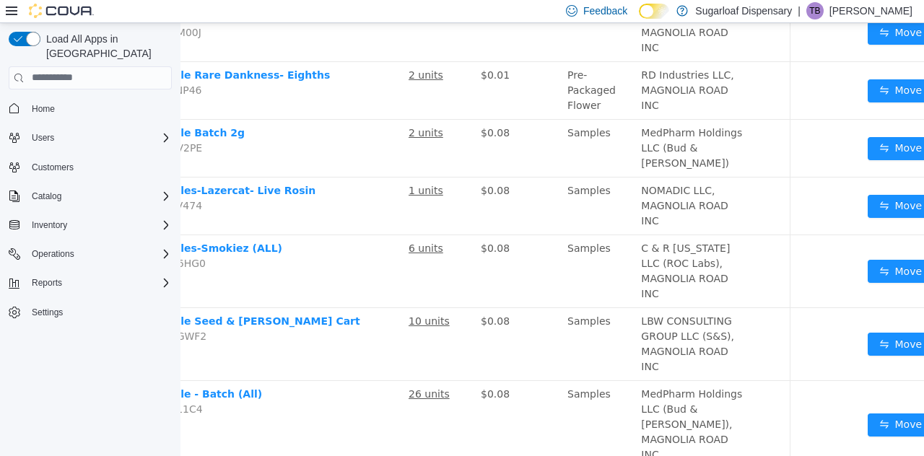
scroll to position [1105, 131]
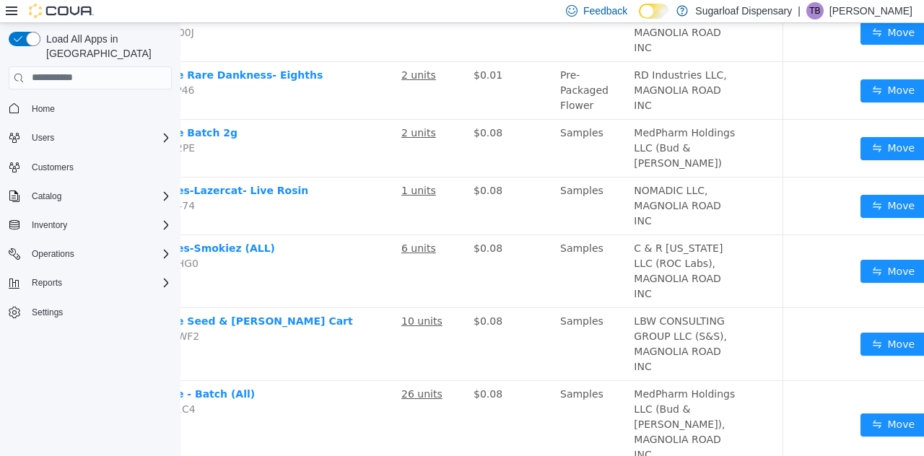
click at [861, 436] on button "Move" at bounding box center [894, 424] width 66 height 23
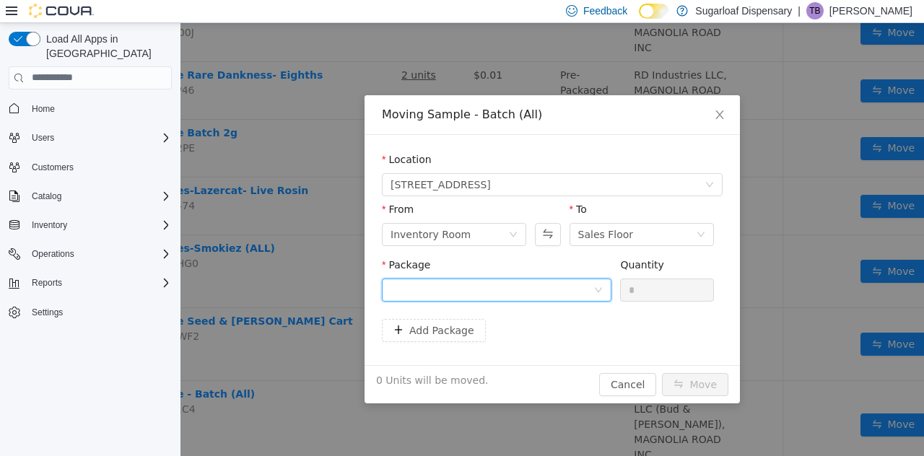
click at [599, 289] on icon "icon: down" at bounding box center [598, 289] width 9 height 9
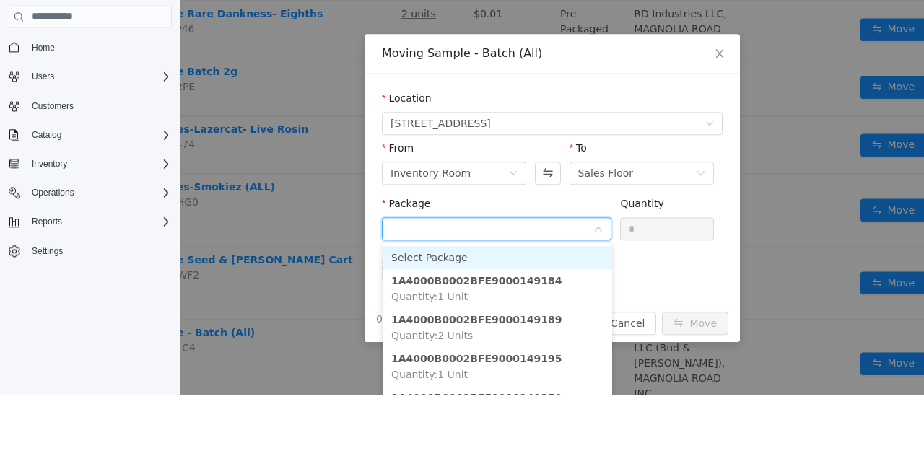
scroll to position [69, 0]
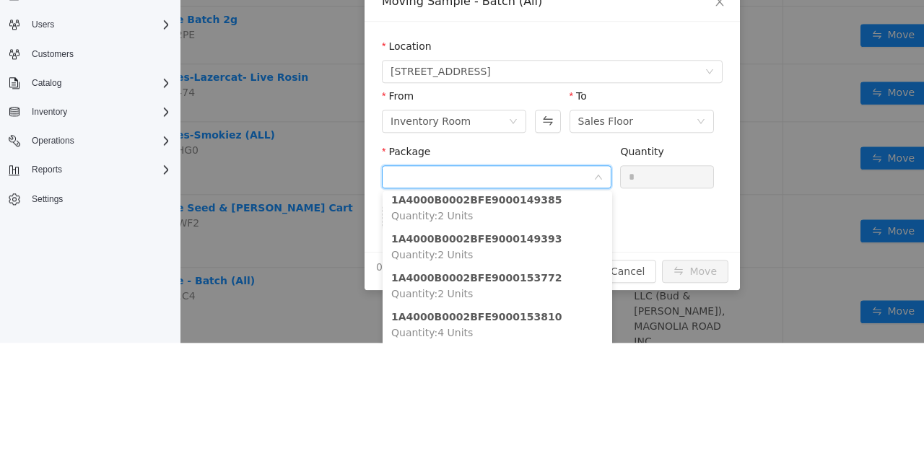
click at [524, 204] on strong "1A4000B0002BFE9000149385" at bounding box center [476, 200] width 170 height 12
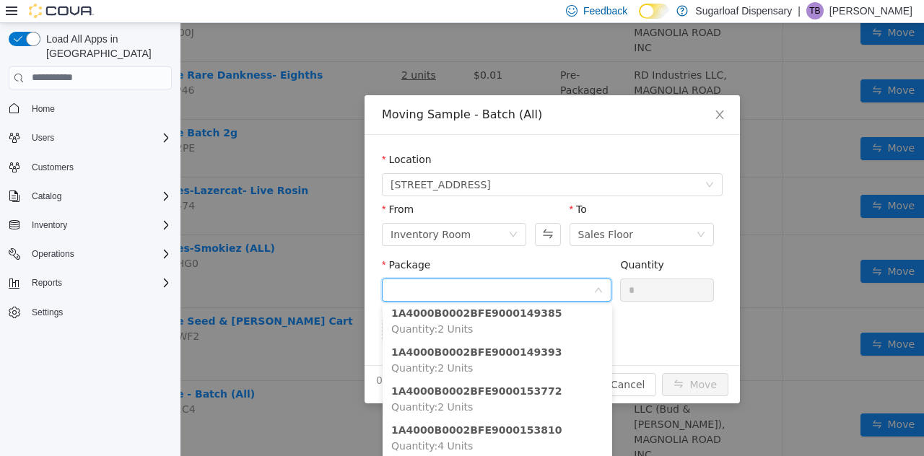
scroll to position [299, 0]
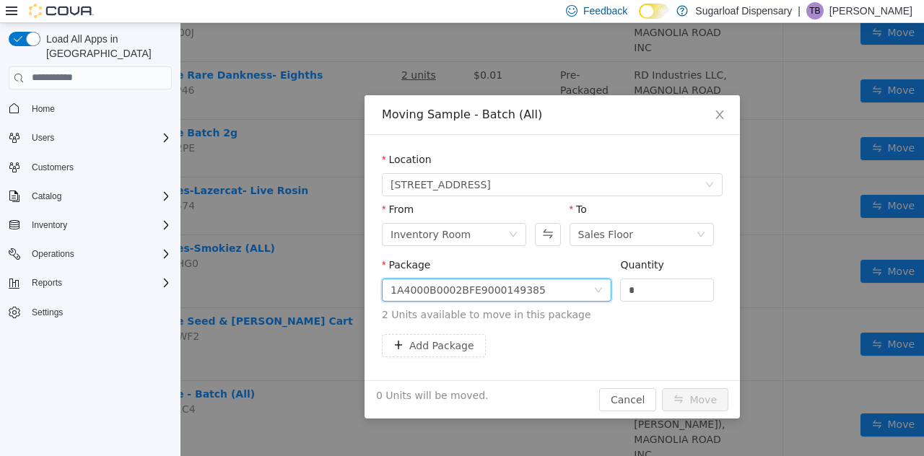
click at [671, 298] on input "*" at bounding box center [667, 290] width 92 height 22
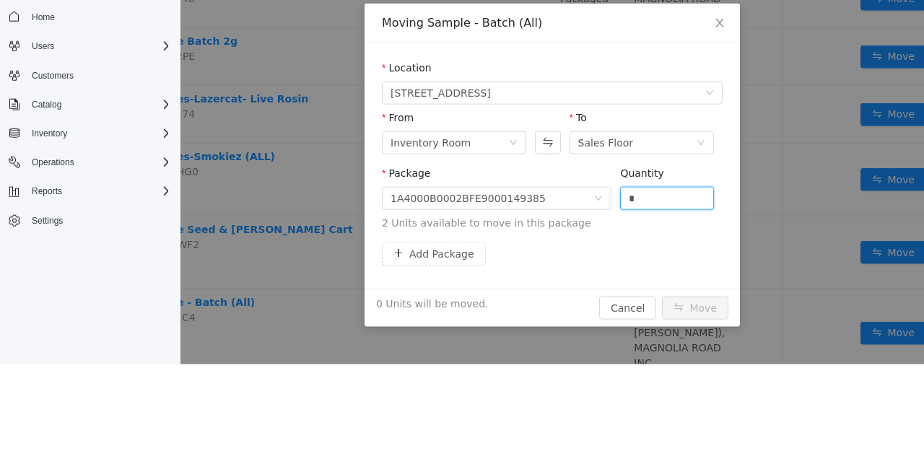
scroll to position [69, 0]
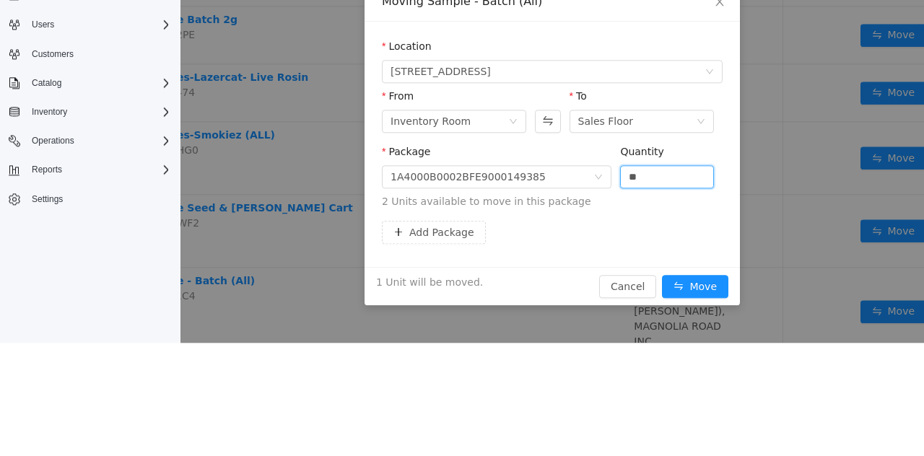
click at [615, 226] on div "Add Package" at bounding box center [552, 232] width 341 height 23
type input "*"
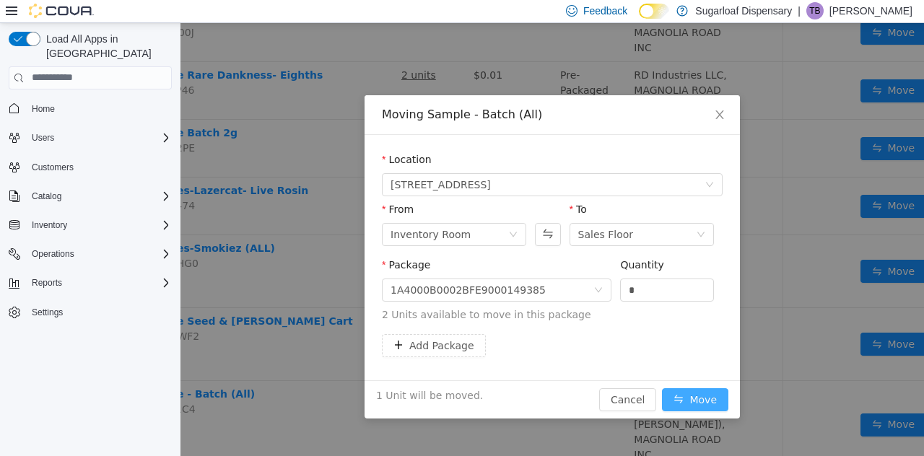
click at [706, 389] on button "Move" at bounding box center [695, 399] width 66 height 23
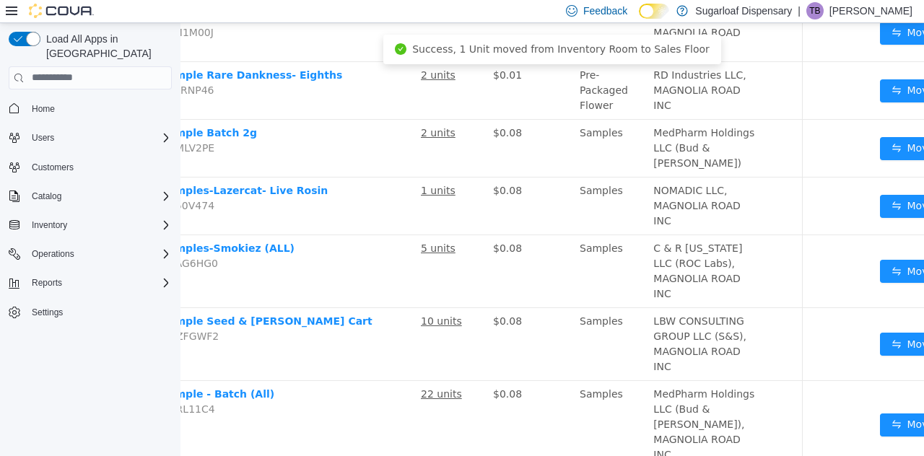
scroll to position [1105, 131]
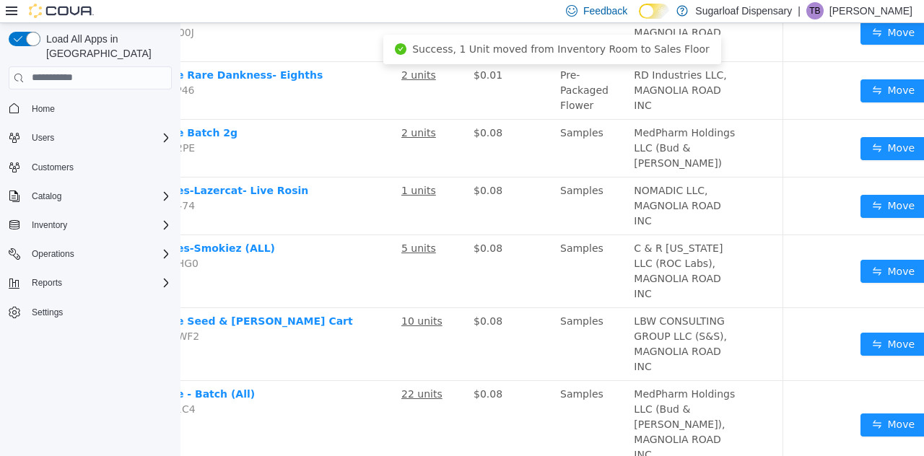
click at [861, 436] on button "Move" at bounding box center [894, 424] width 66 height 23
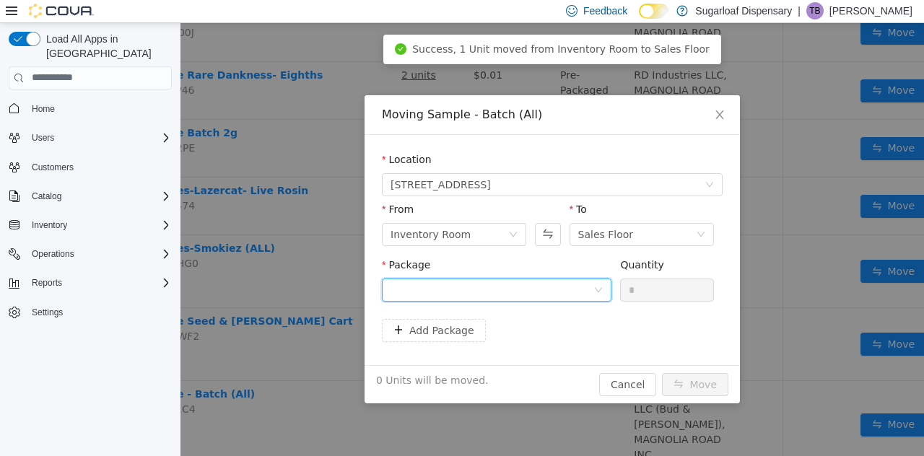
click at [595, 290] on icon "icon: down" at bounding box center [598, 289] width 9 height 9
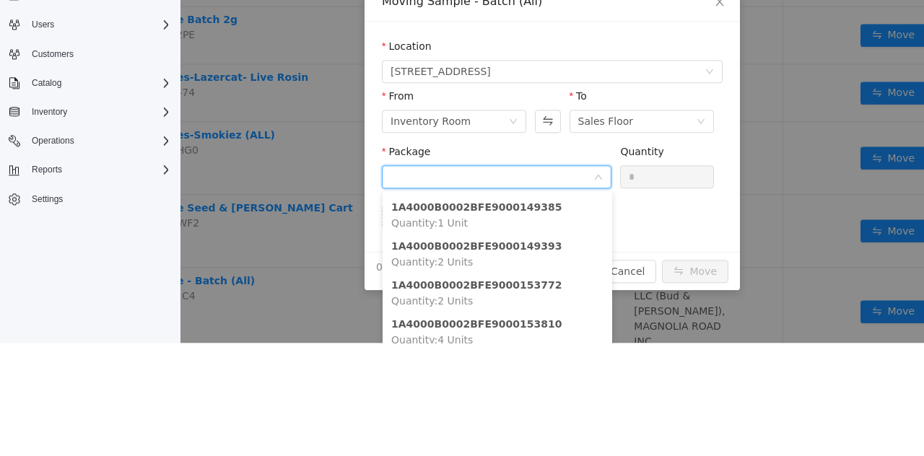
scroll to position [316, 0]
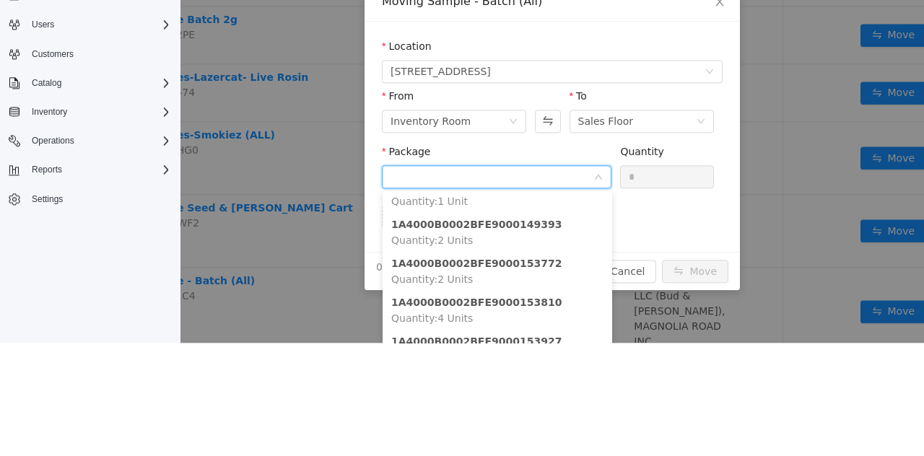
click at [673, 227] on div "Add Package" at bounding box center [552, 217] width 341 height 23
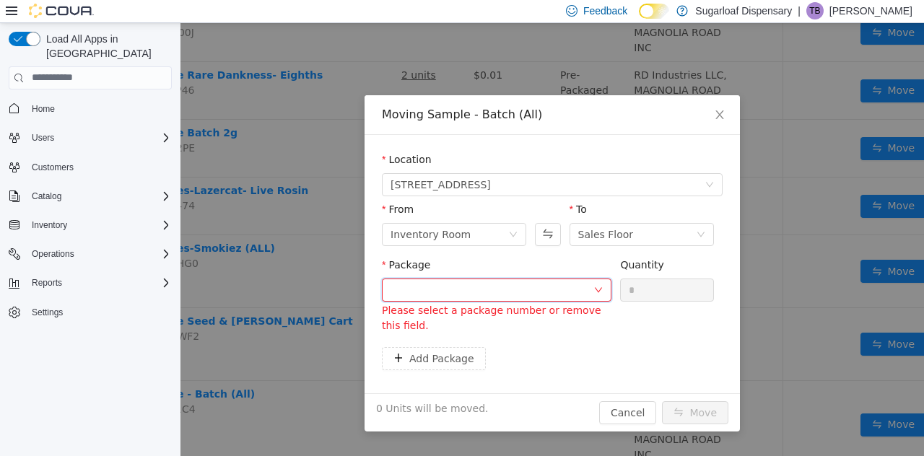
click at [586, 297] on div at bounding box center [492, 290] width 203 height 22
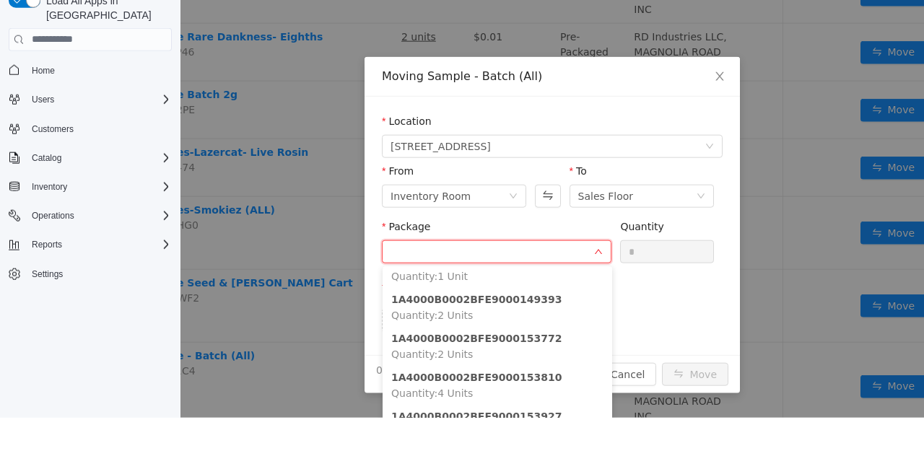
scroll to position [69, 0]
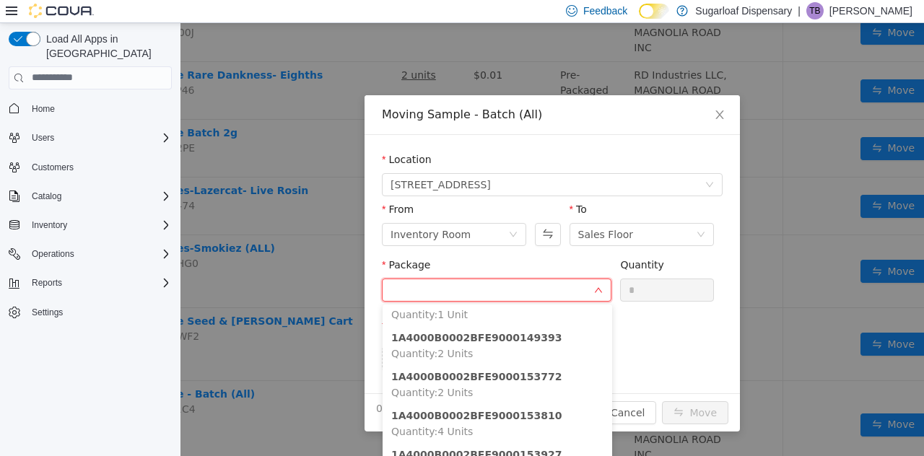
click at [534, 414] on li "1A4000B0002BFE9000153810 Quantity : 4 Units" at bounding box center [498, 423] width 230 height 39
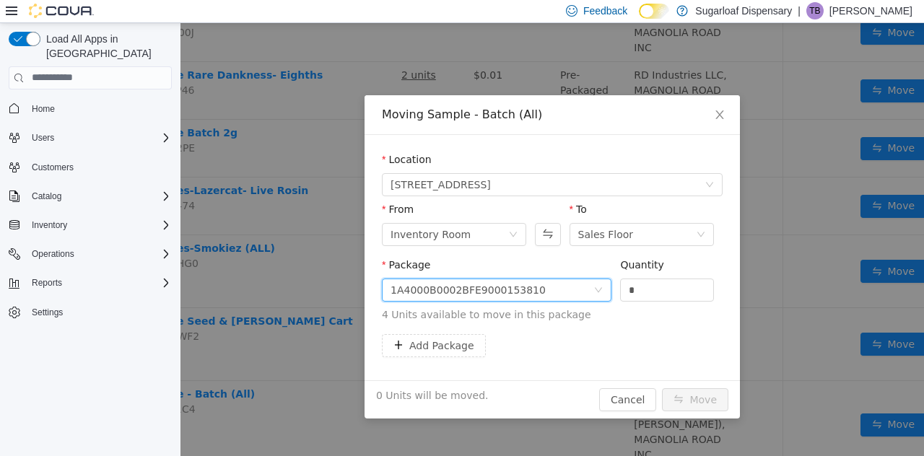
click at [664, 291] on input "*" at bounding box center [667, 290] width 92 height 22
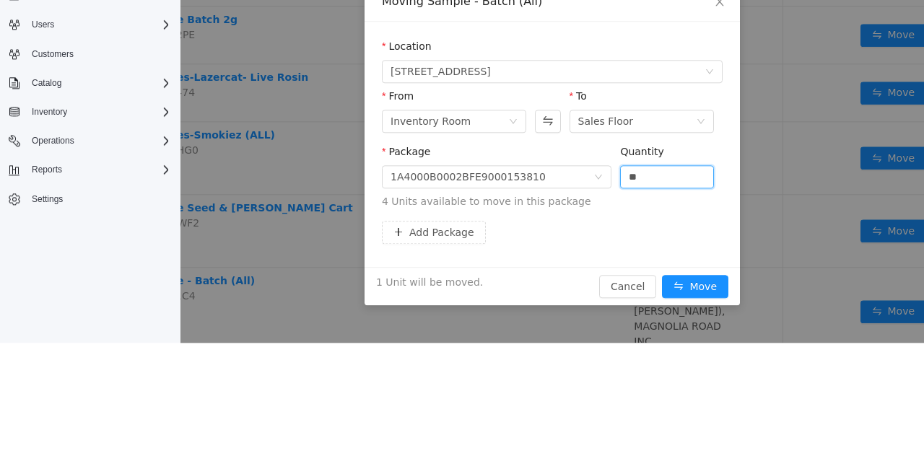
click at [608, 225] on div "Add Package" at bounding box center [552, 232] width 341 height 23
type input "*"
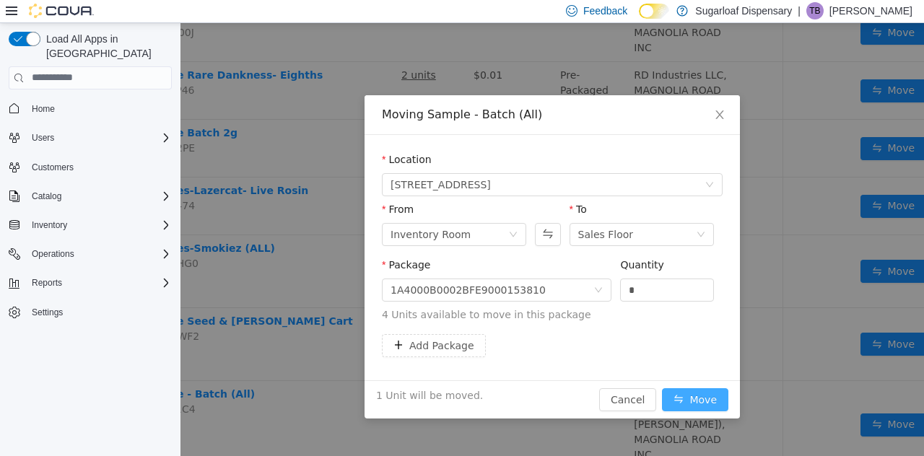
click at [716, 401] on button "Move" at bounding box center [695, 399] width 66 height 23
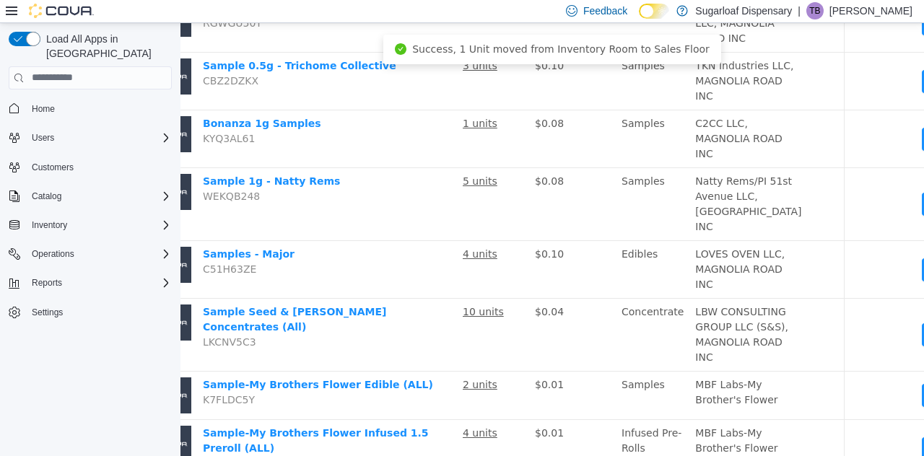
scroll to position [583, 131]
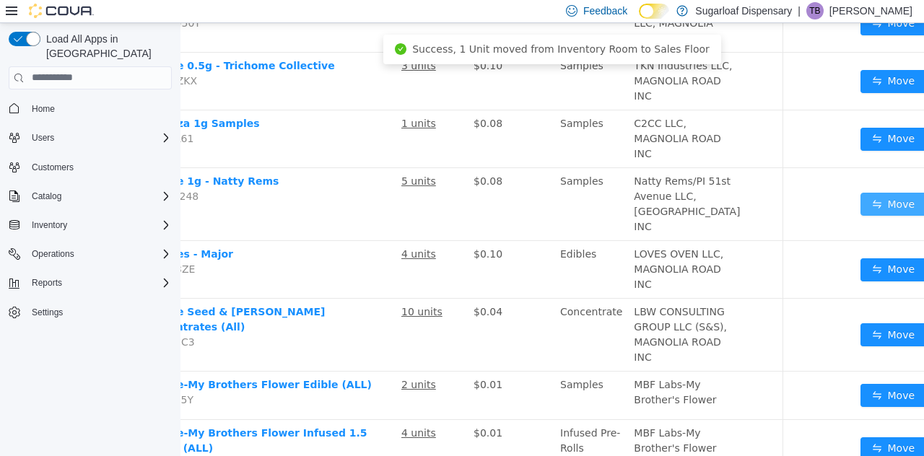
click at [861, 215] on button "Move" at bounding box center [894, 203] width 66 height 23
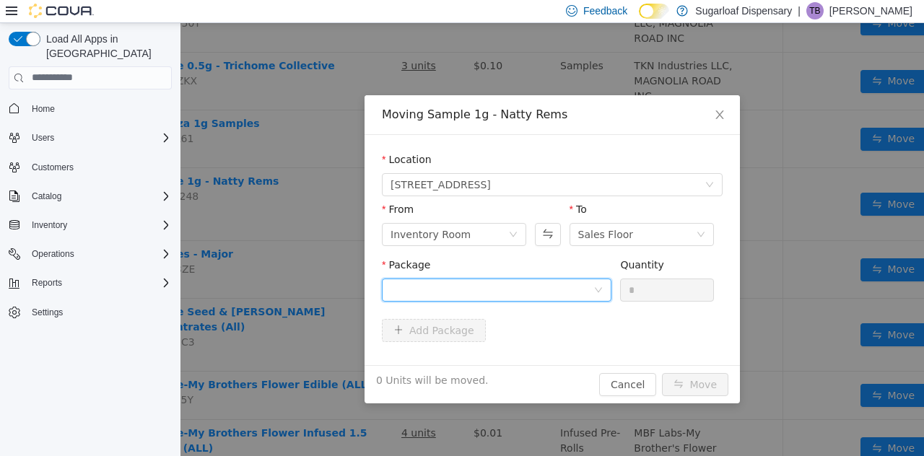
click at [598, 290] on icon "icon: down" at bounding box center [598, 289] width 9 height 9
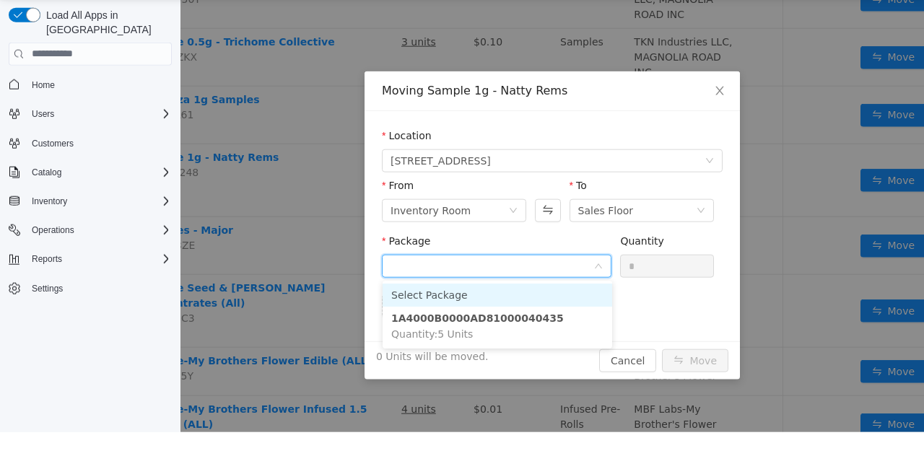
scroll to position [69, 0]
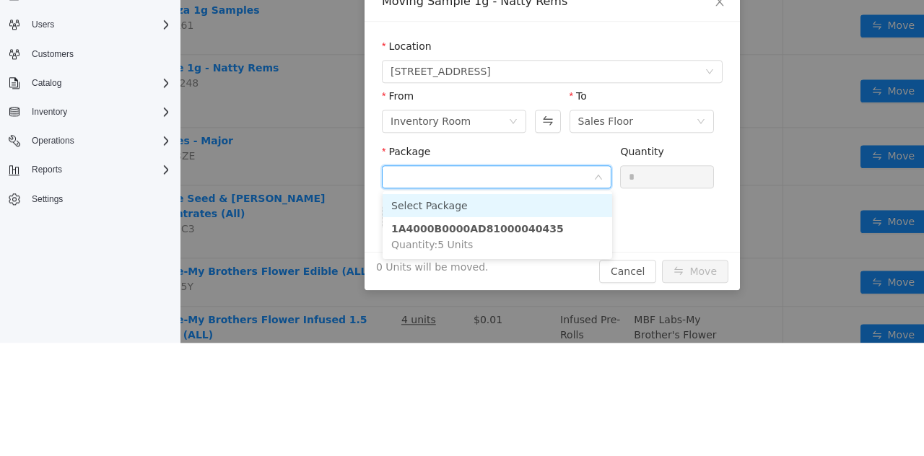
click at [550, 232] on li "1A4000B0000AD81000040435 Quantity : 5 Units" at bounding box center [498, 236] width 230 height 39
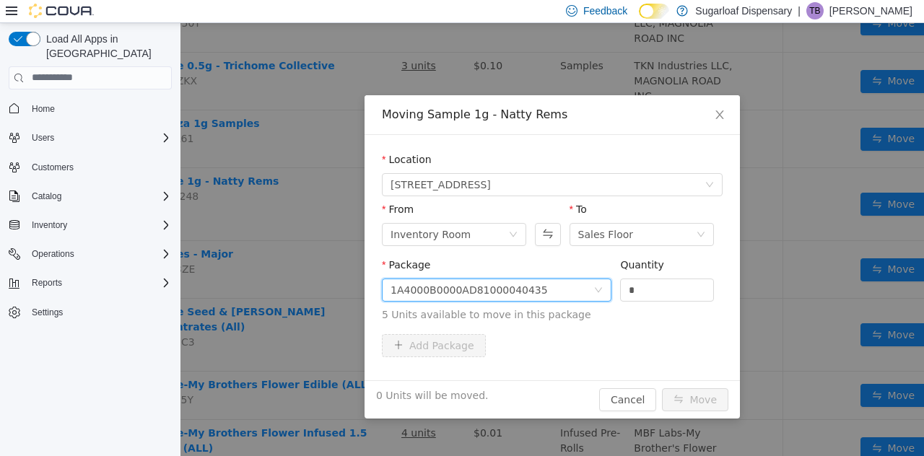
click at [667, 287] on input "*" at bounding box center [667, 290] width 92 height 22
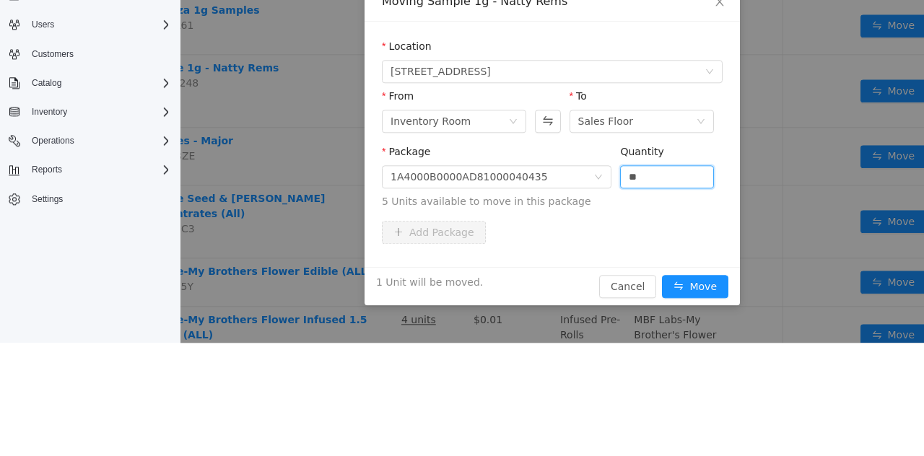
click at [630, 230] on div "Add Package" at bounding box center [552, 232] width 341 height 23
type input "*"
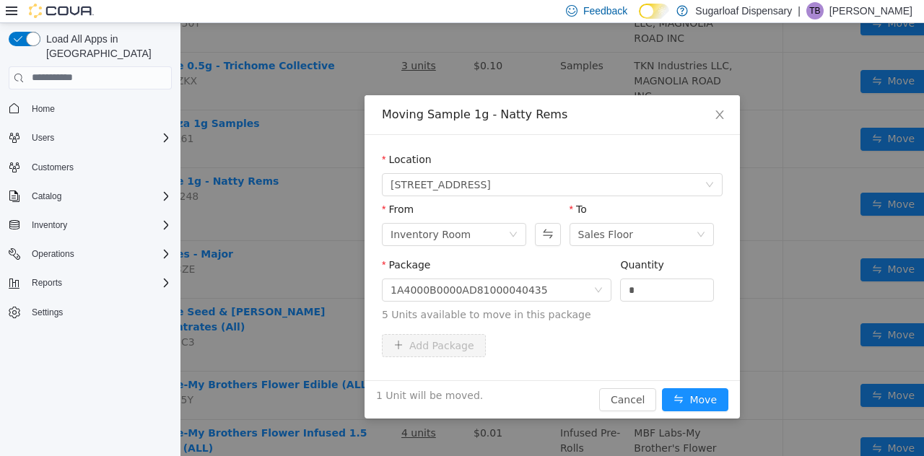
click at [713, 399] on button "Move" at bounding box center [695, 399] width 66 height 23
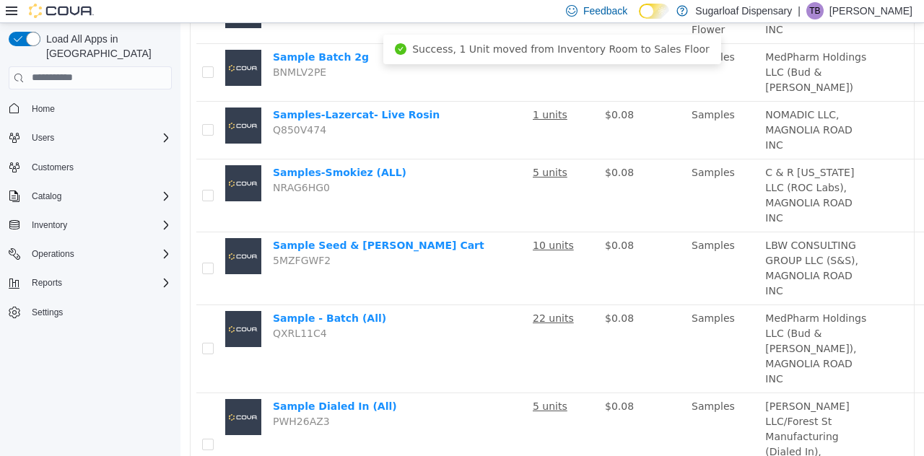
scroll to position [1370, 0]
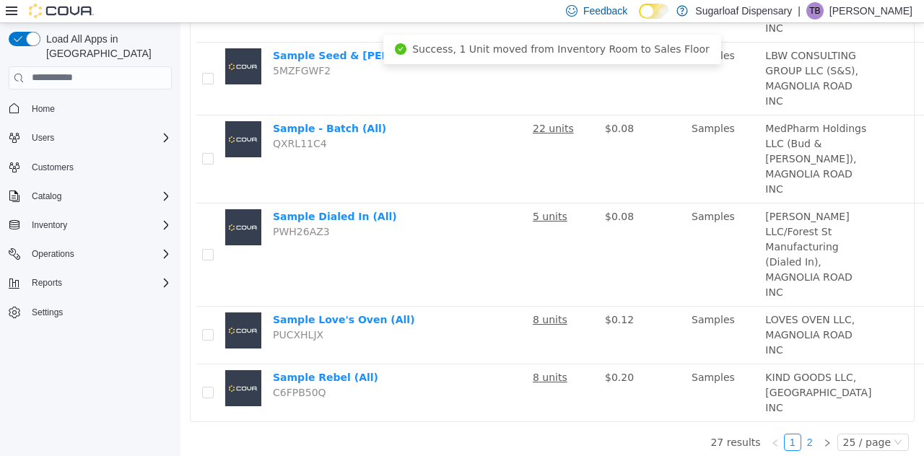
click at [818, 450] on link "2" at bounding box center [810, 442] width 16 height 16
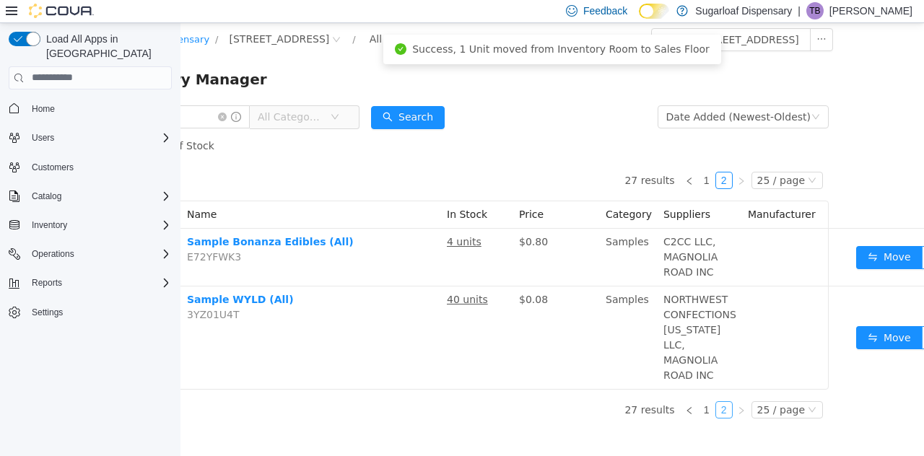
scroll to position [0, 103]
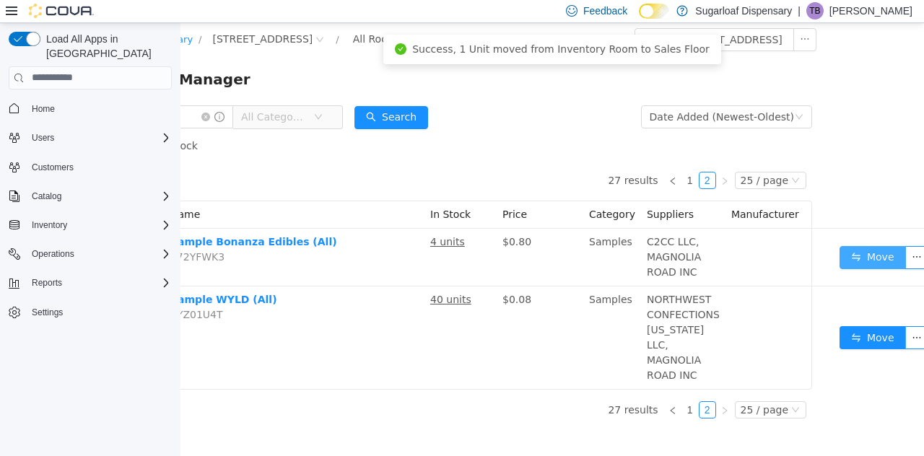
click at [864, 262] on button "Move" at bounding box center [873, 256] width 66 height 23
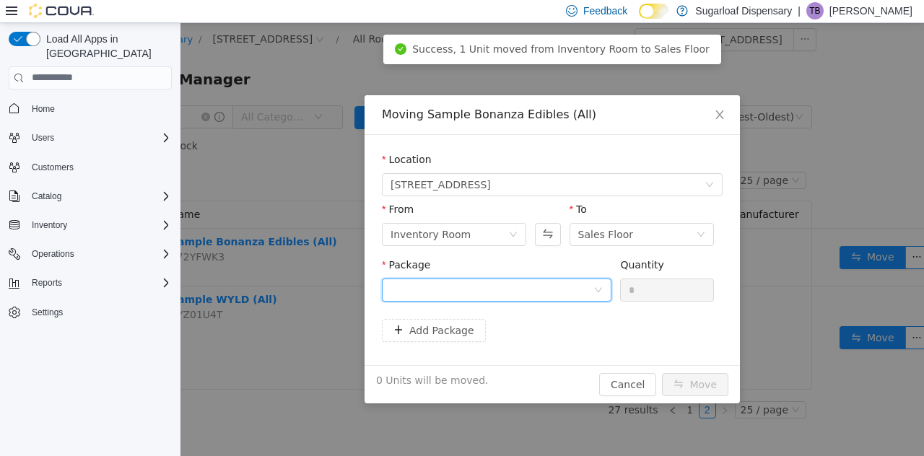
click at [597, 289] on icon "icon: down" at bounding box center [598, 289] width 7 height 5
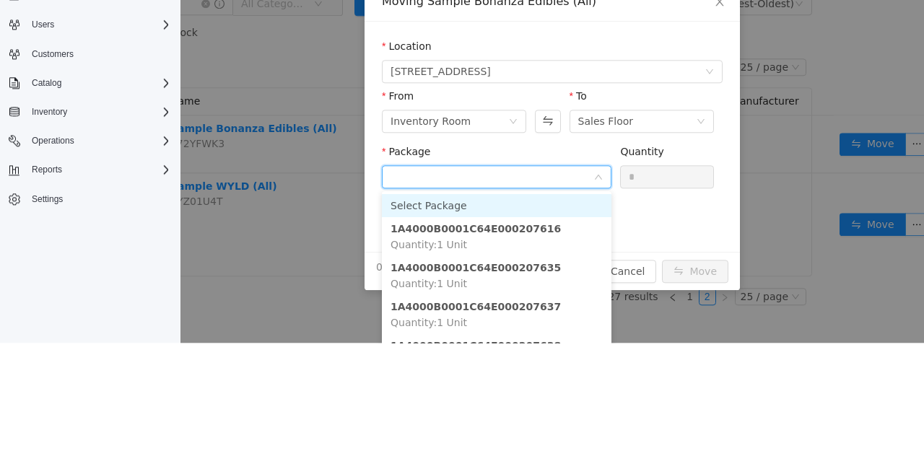
scroll to position [4, 0]
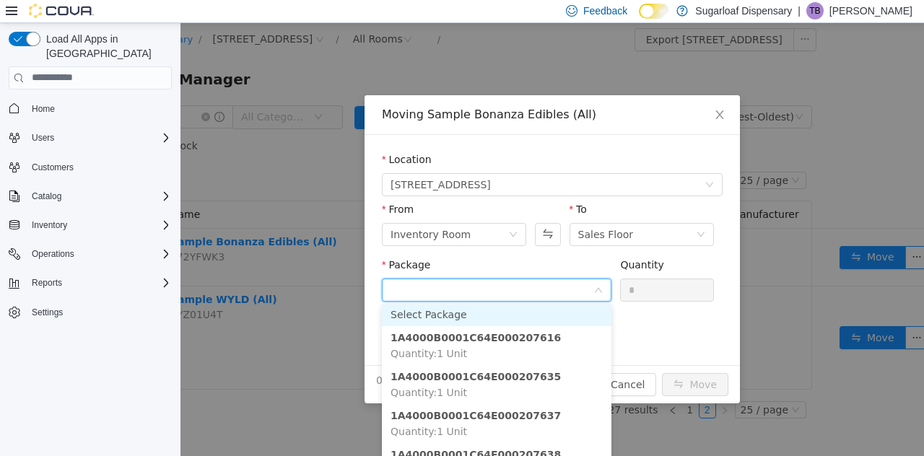
click at [532, 380] on li "1A4000B0001C64E000207635 Quantity : 1 Unit" at bounding box center [497, 384] width 230 height 39
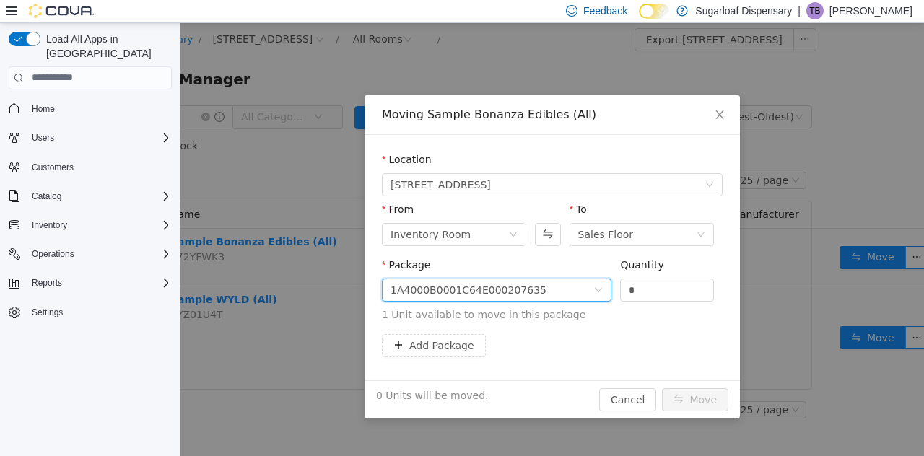
click at [674, 292] on input "*" at bounding box center [667, 290] width 92 height 22
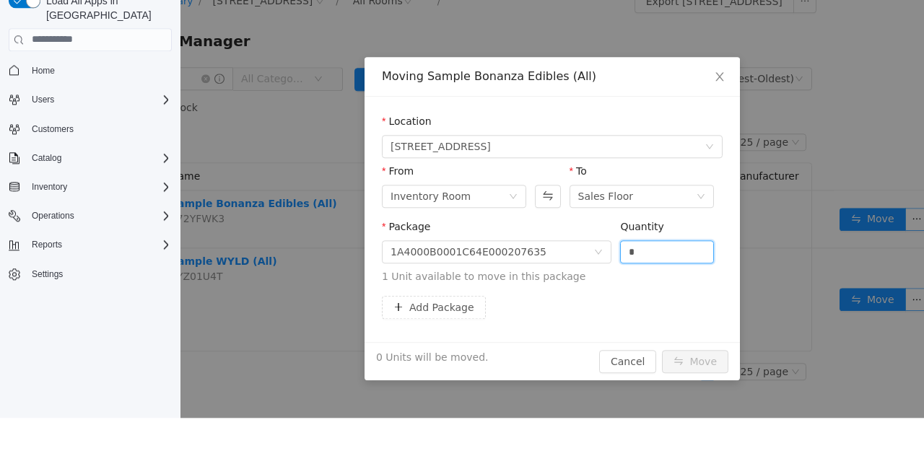
scroll to position [69, 0]
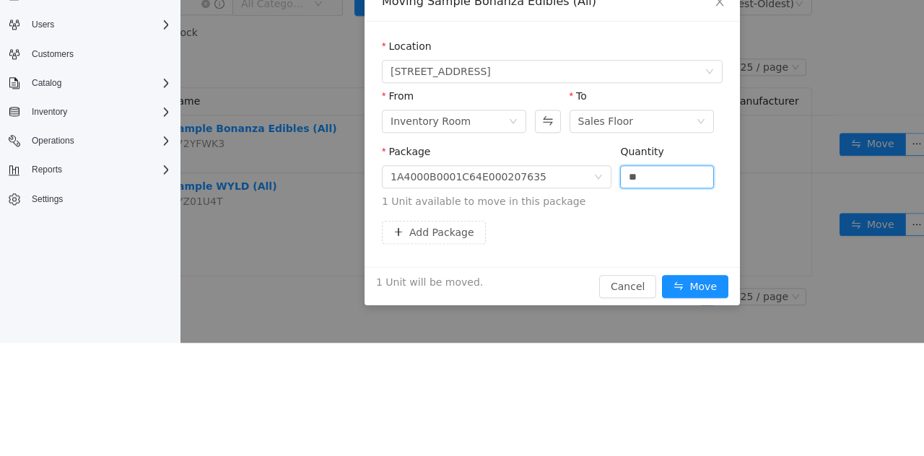
click at [657, 219] on div "Package 1A4000B0001C64E000207635 Quantity ** 1 Unit available to move in this p…" at bounding box center [552, 182] width 341 height 77
type input "*"
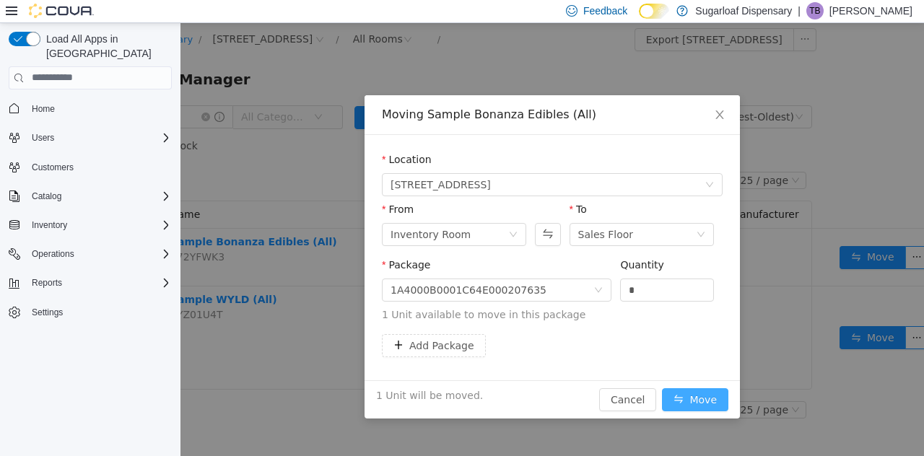
click at [695, 405] on button "Move" at bounding box center [695, 399] width 66 height 23
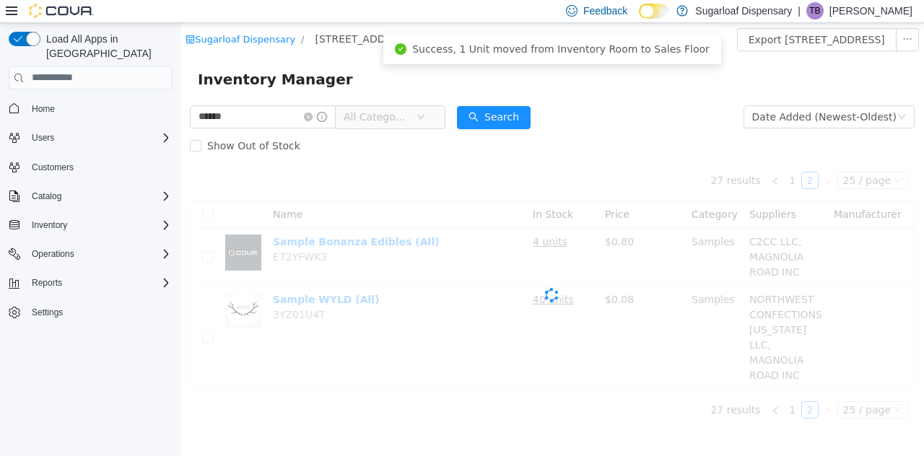
scroll to position [0, 0]
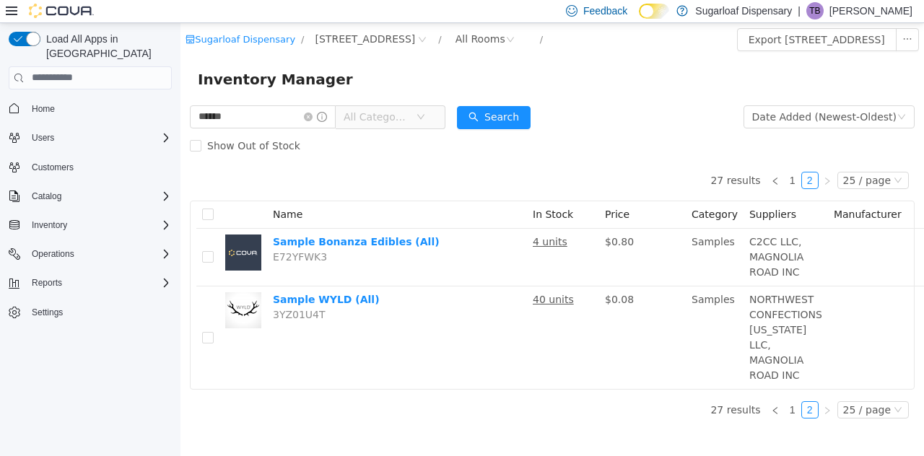
click at [735, 256] on td "Samples" at bounding box center [715, 257] width 58 height 58
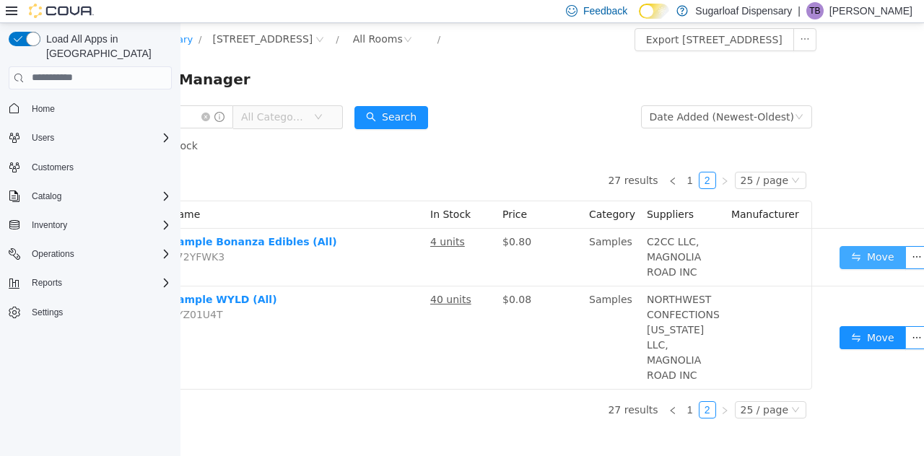
click at [863, 265] on button "Move" at bounding box center [873, 256] width 66 height 23
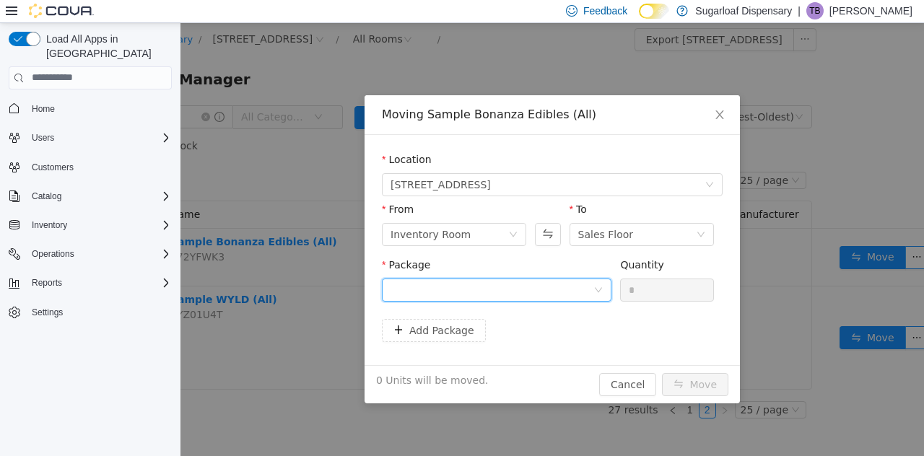
click at [596, 292] on icon "icon: down" at bounding box center [598, 289] width 9 height 9
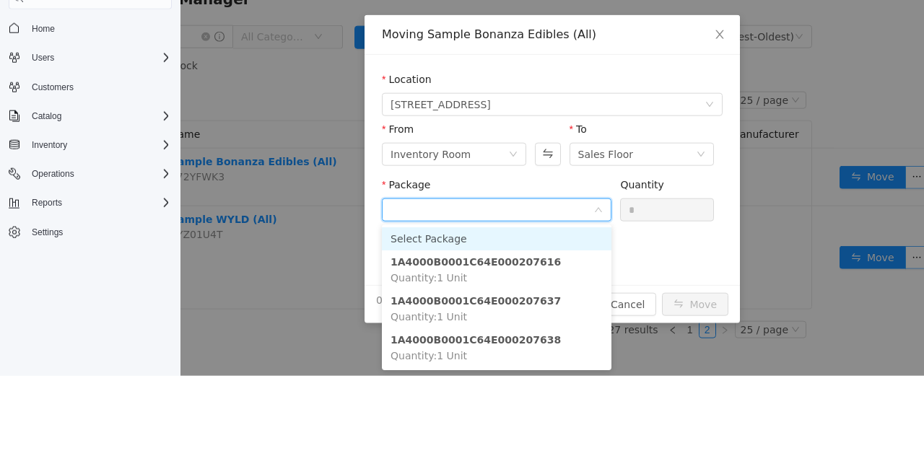
scroll to position [69, 0]
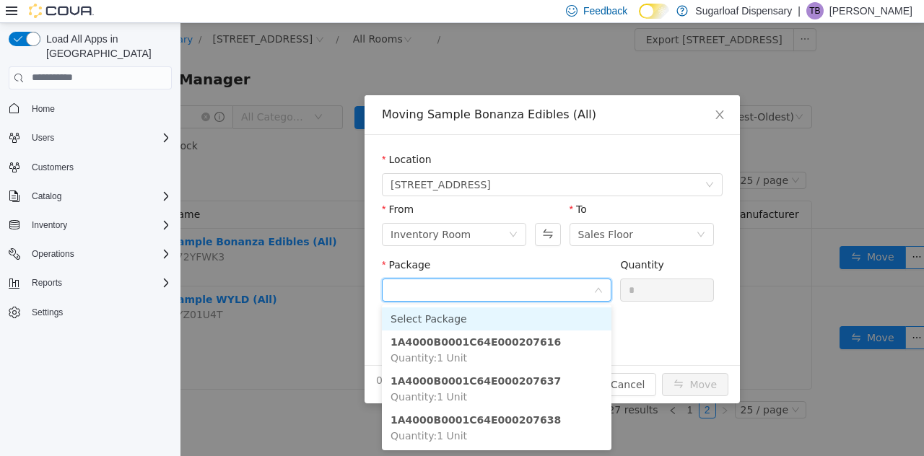
click at [530, 418] on strong "1A4000B0001C64E000207638" at bounding box center [476, 420] width 170 height 12
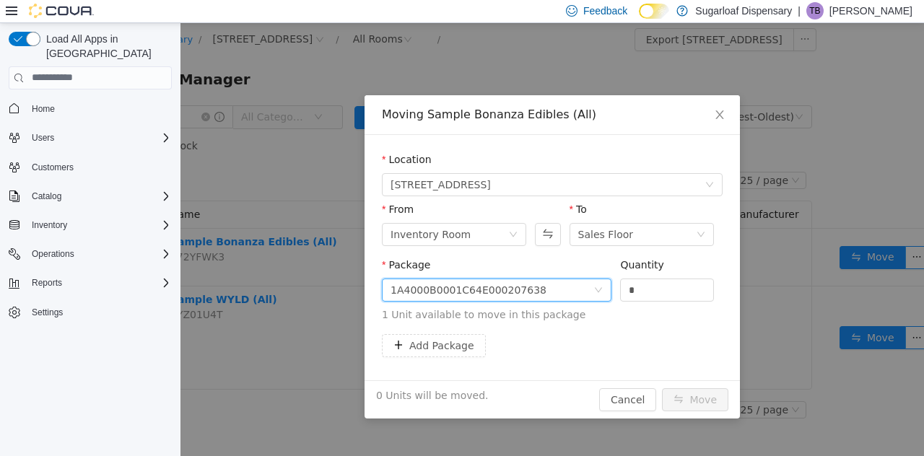
click at [666, 292] on input "*" at bounding box center [667, 290] width 92 height 22
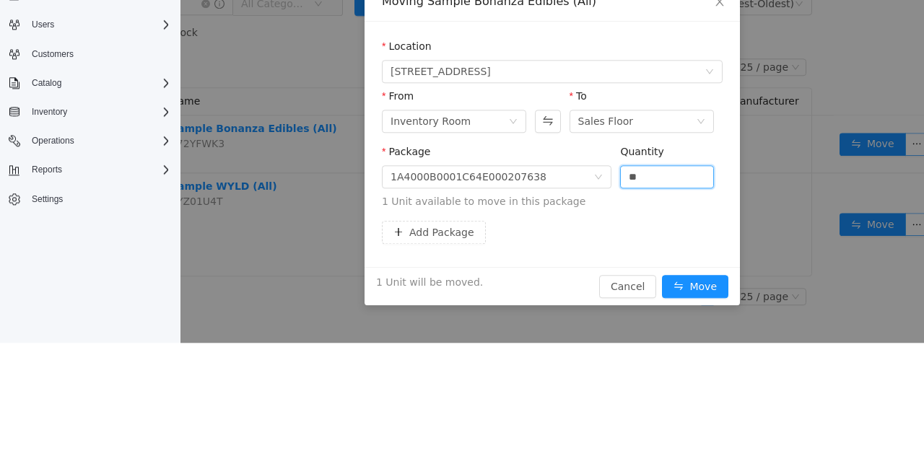
click at [593, 230] on div "Add Package" at bounding box center [552, 232] width 341 height 23
type input "*"
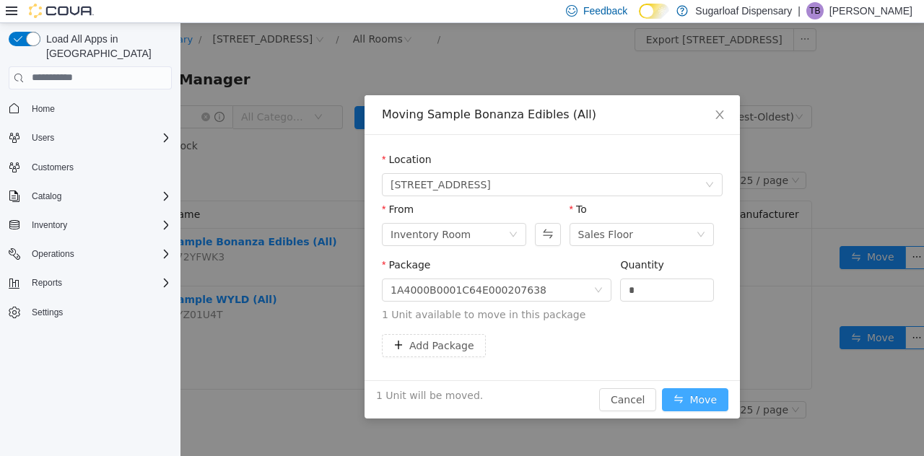
click at [715, 394] on button "Move" at bounding box center [695, 399] width 66 height 23
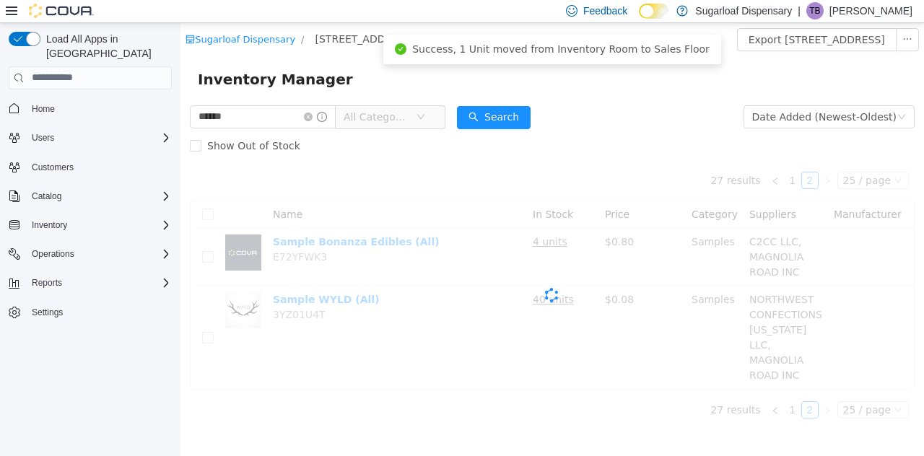
scroll to position [0, 0]
